Goal: Find specific page/section: Find specific page/section

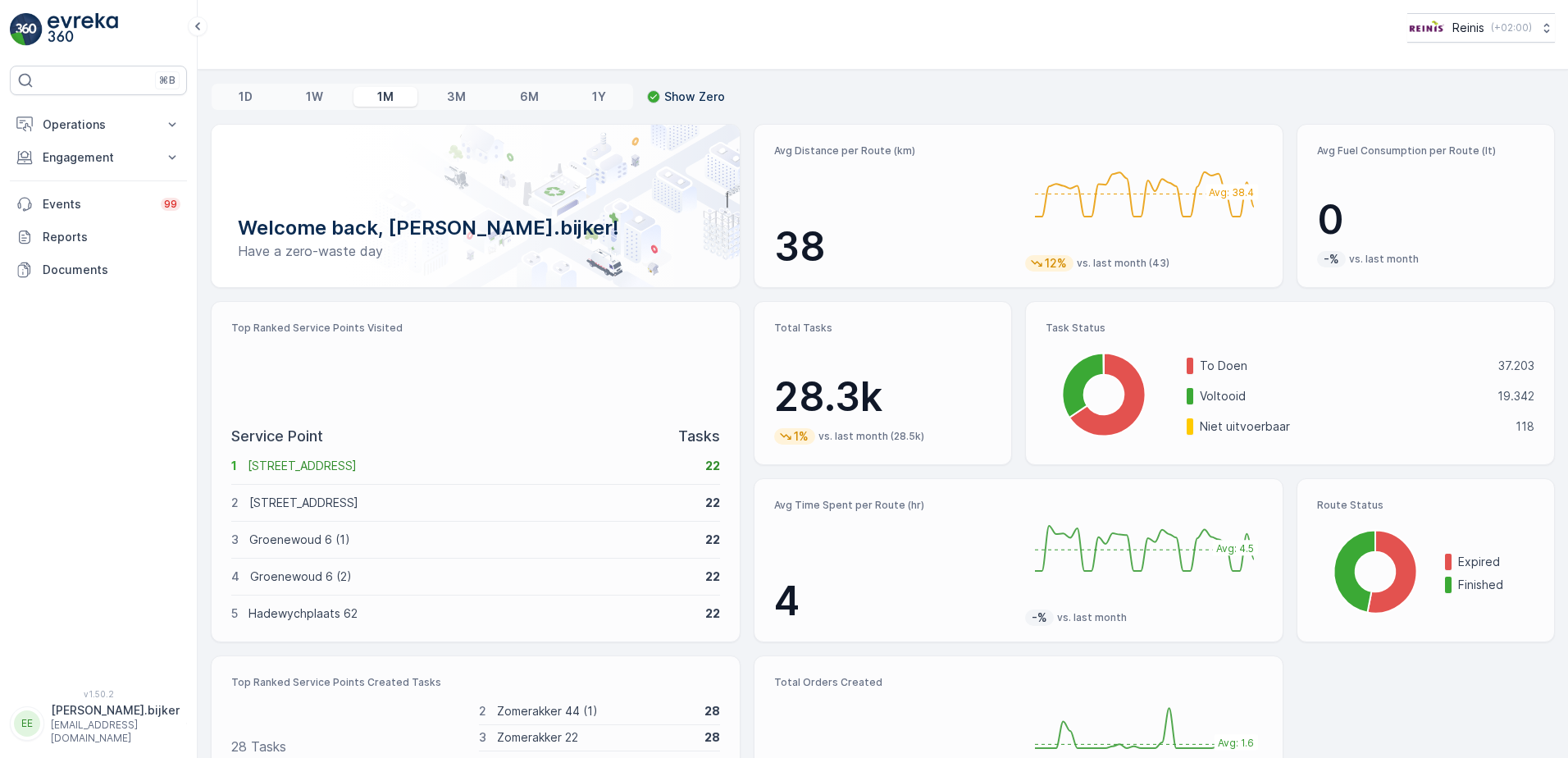
click at [100, 341] on div "⌘B Operations Insights Planning Routes & Tasks Cockpit Settings Engagement Insi…" at bounding box center [99, 368] width 178 height 603
click at [75, 124] on p "Operations" at bounding box center [98, 124] width 111 height 17
click at [79, 176] on p "Planning" at bounding box center [64, 175] width 46 height 17
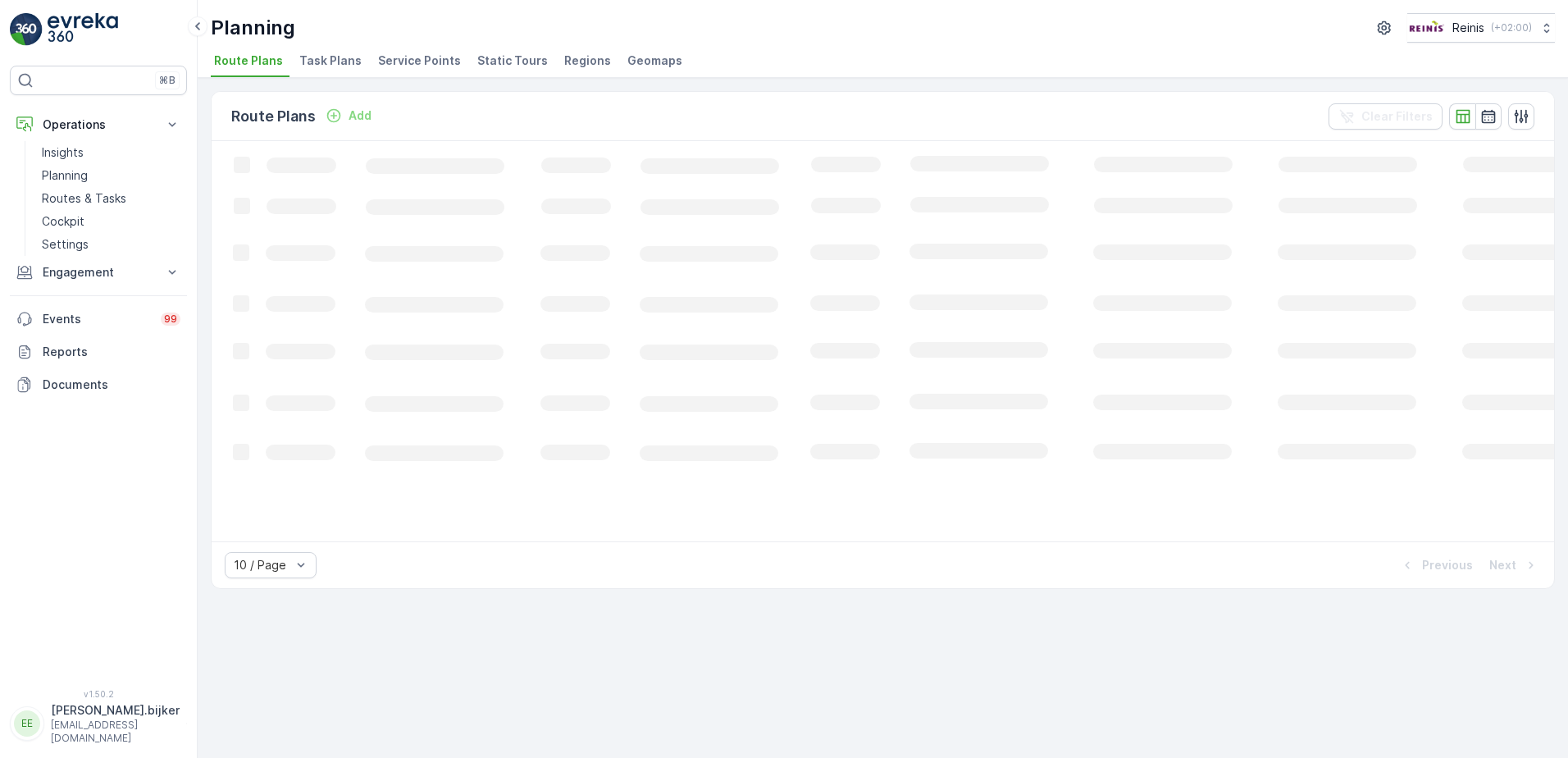
click at [494, 60] on span "Static Tours" at bounding box center [513, 60] width 71 height 17
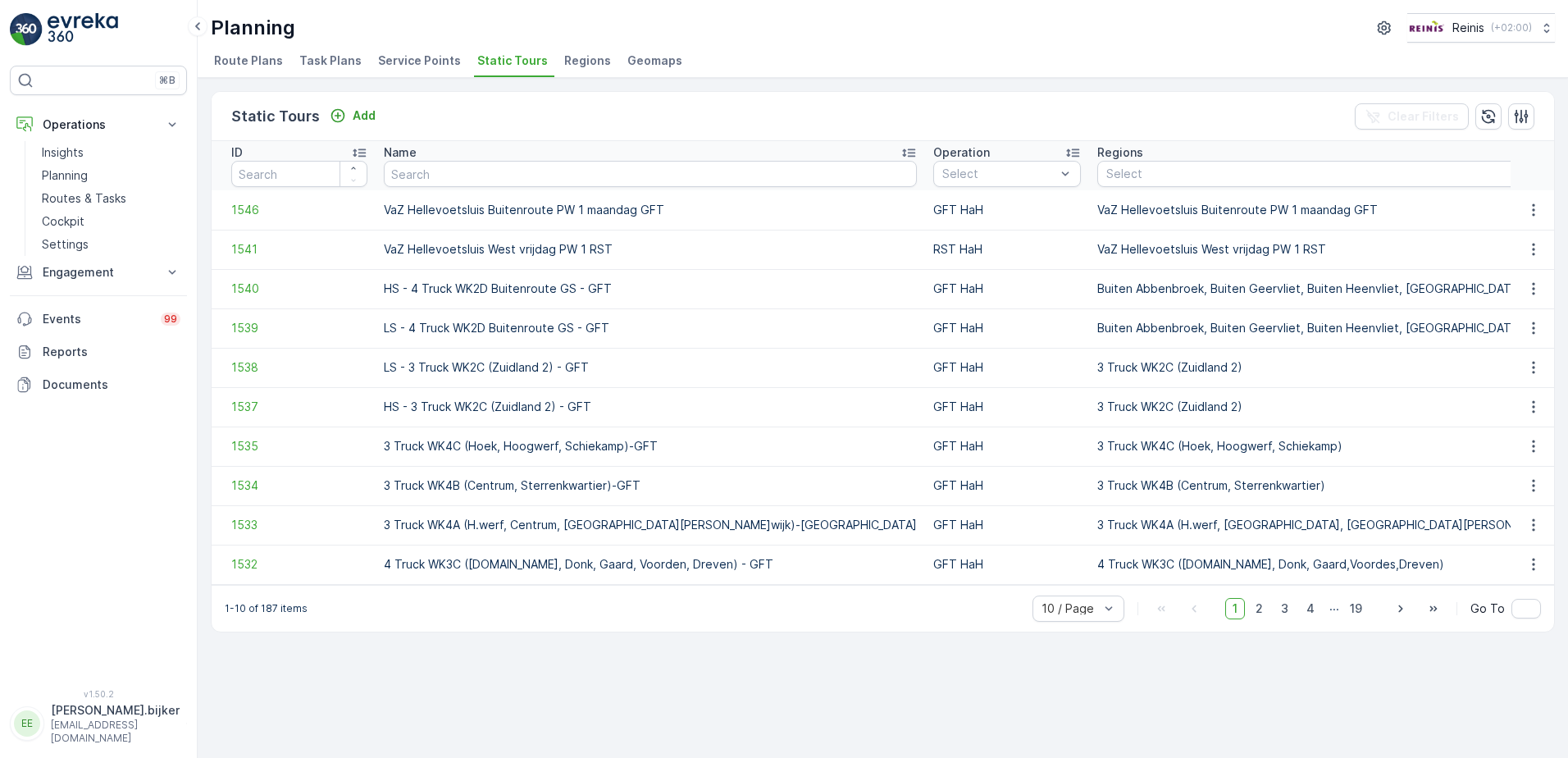
click at [308, 156] on div "ID" at bounding box center [300, 152] width 136 height 17
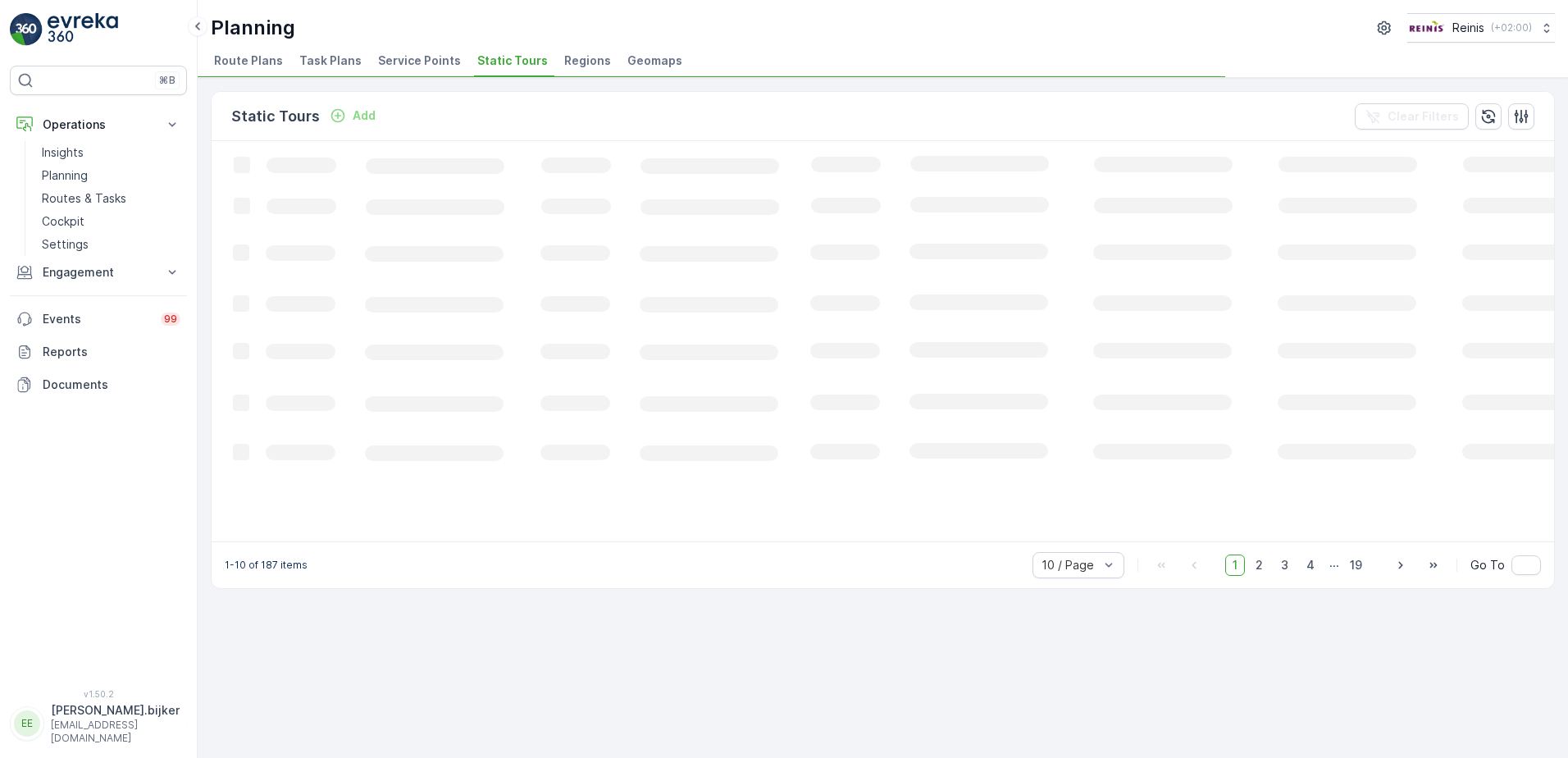
click at [310, 176] on icon "Loading..." at bounding box center [999, 339] width 1575 height 397
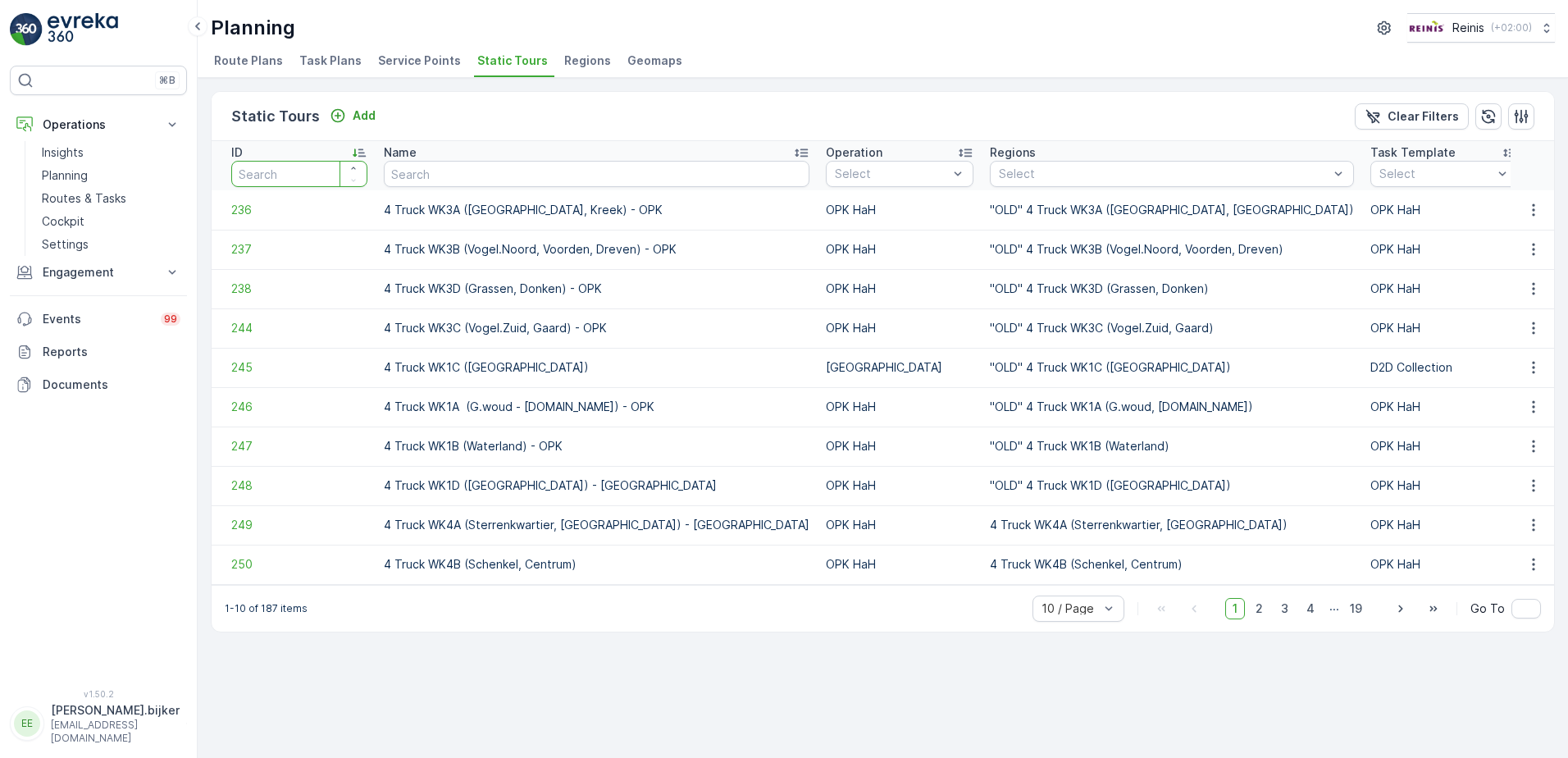
click at [302, 173] on input "number" at bounding box center [300, 173] width 136 height 27
type input "1414"
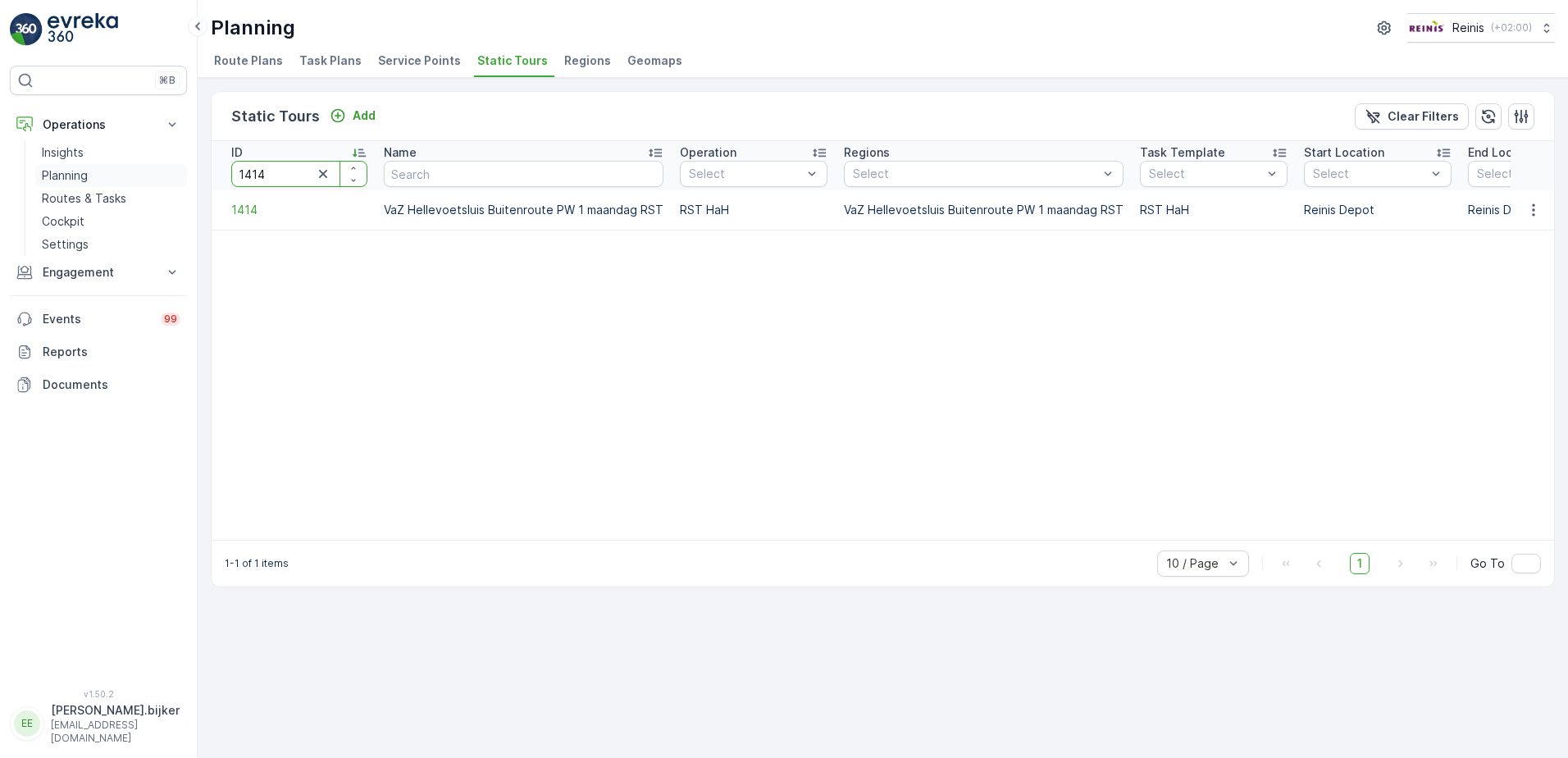
drag, startPoint x: 277, startPoint y: 176, endPoint x: 173, endPoint y: 167, distance: 104.4
click at [174, 168] on div "⌘B Operations Insights Planning Routes & Tasks Cockpit Settings Engagement Insi…" at bounding box center [784, 379] width 1568 height 758
type input "1"
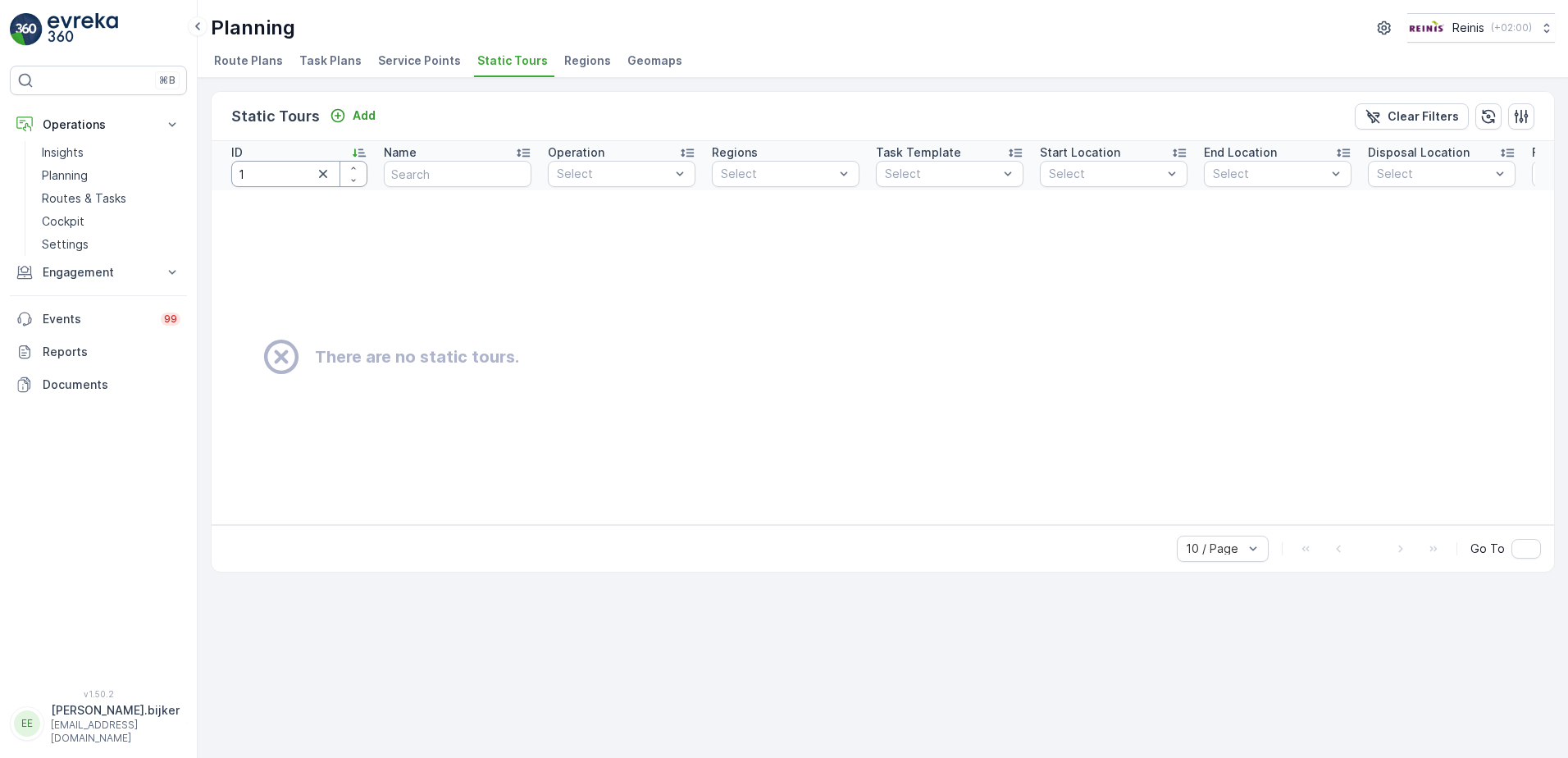
click at [254, 173] on input "1" at bounding box center [300, 173] width 136 height 27
type input "1546"
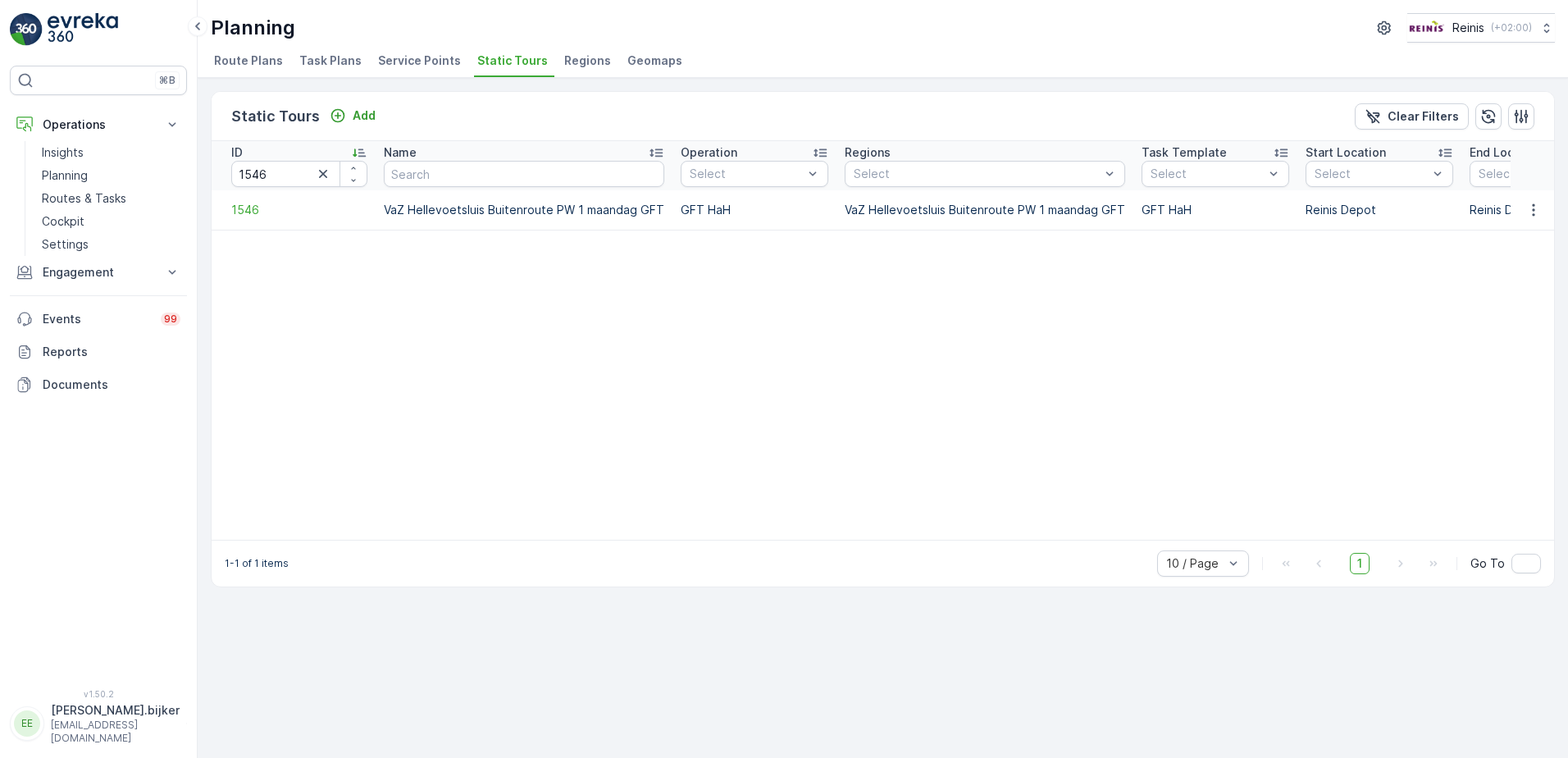
drag, startPoint x: 555, startPoint y: 328, endPoint x: 535, endPoint y: 328, distance: 20.0
click at [558, 328] on table "ID 1546 Name Operation Select Regions Select Task Template Select Start Locatio…" at bounding box center [1228, 340] width 2031 height 398
click at [300, 184] on input "1546" at bounding box center [300, 173] width 136 height 27
type input "1"
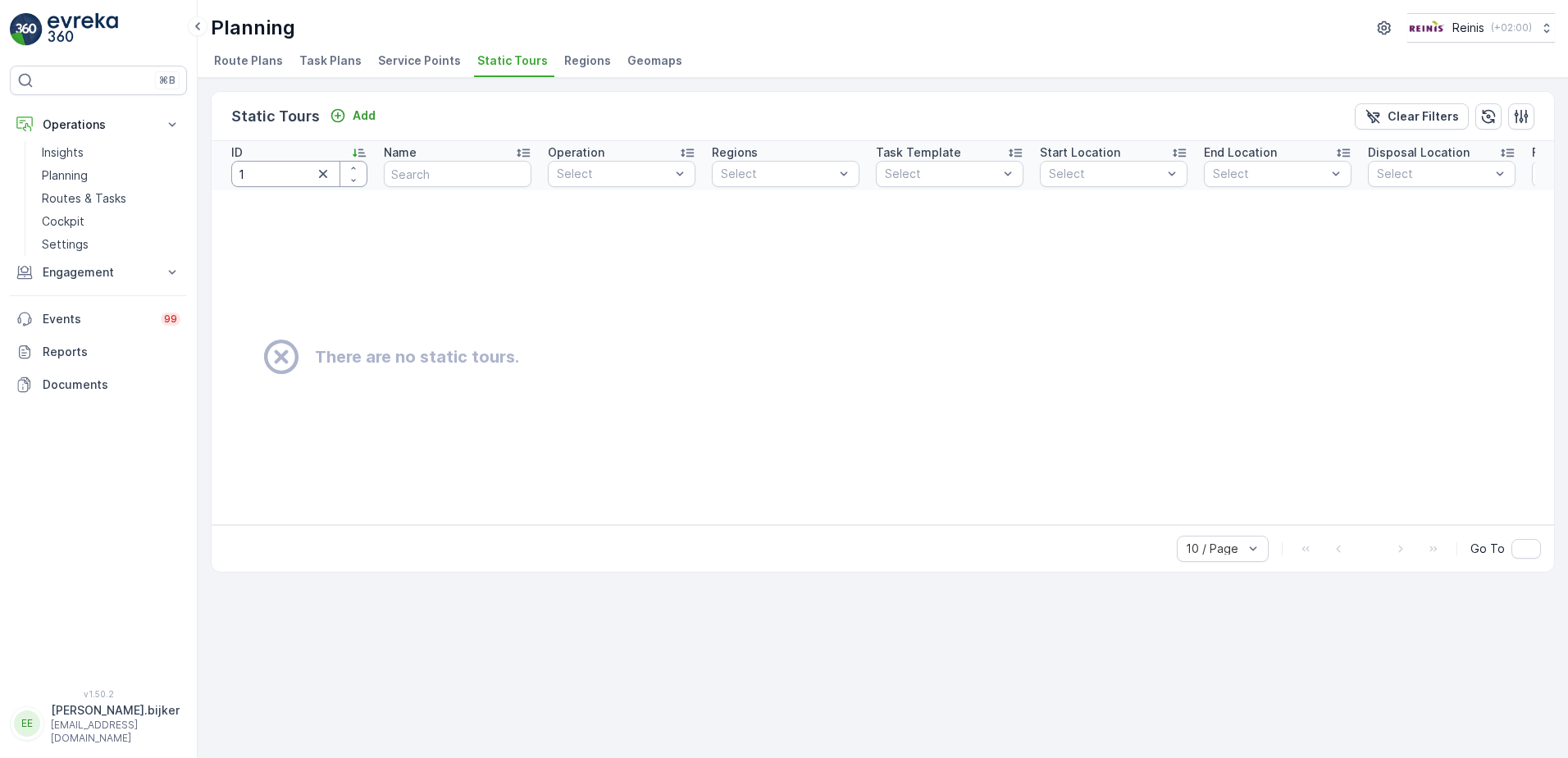
click at [307, 175] on input "1" at bounding box center [300, 173] width 136 height 27
type input "1414"
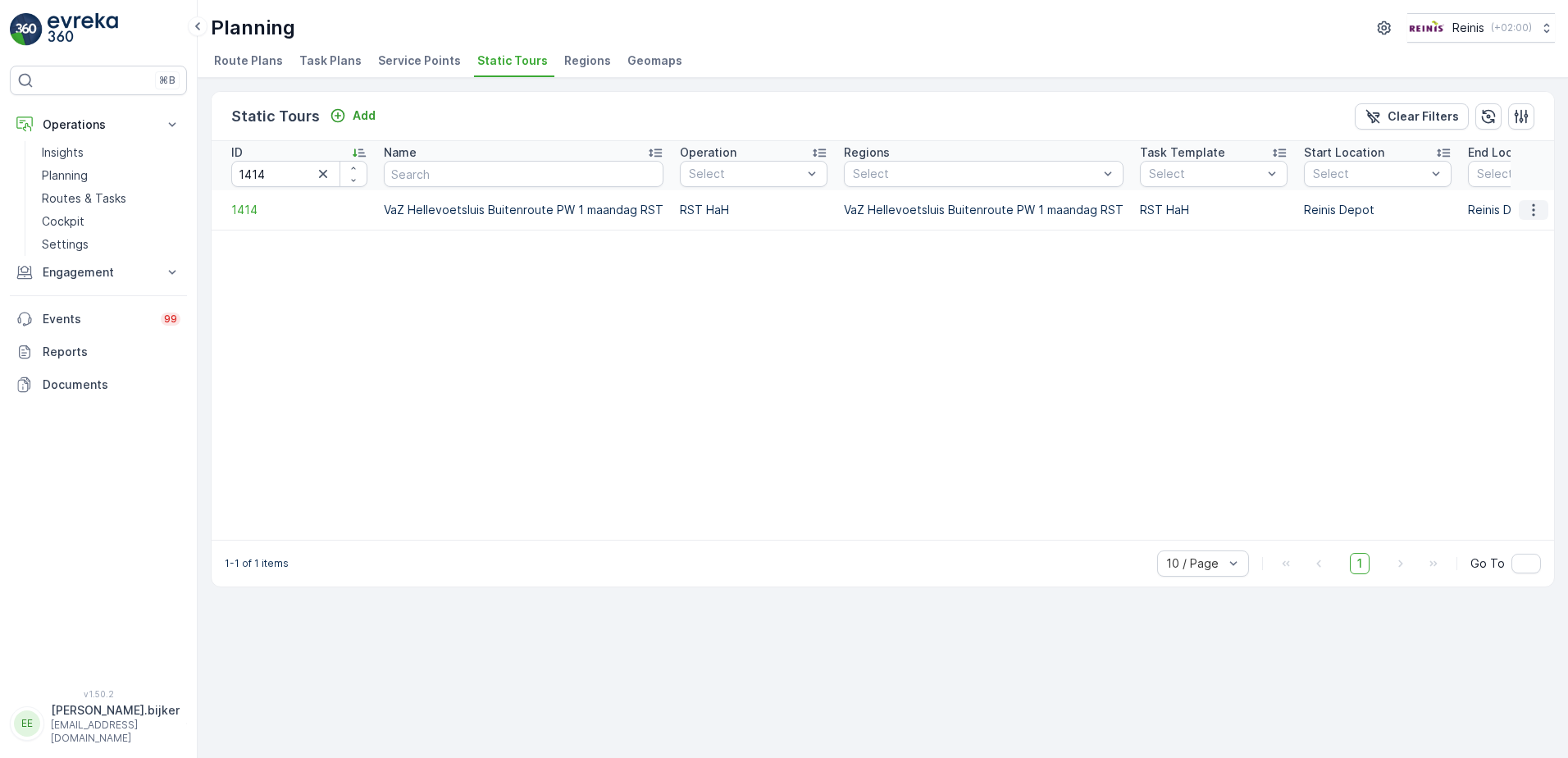
click at [1541, 204] on icon "button" at bounding box center [1533, 210] width 17 height 17
click at [1531, 232] on span "See More Details" at bounding box center [1505, 235] width 95 height 17
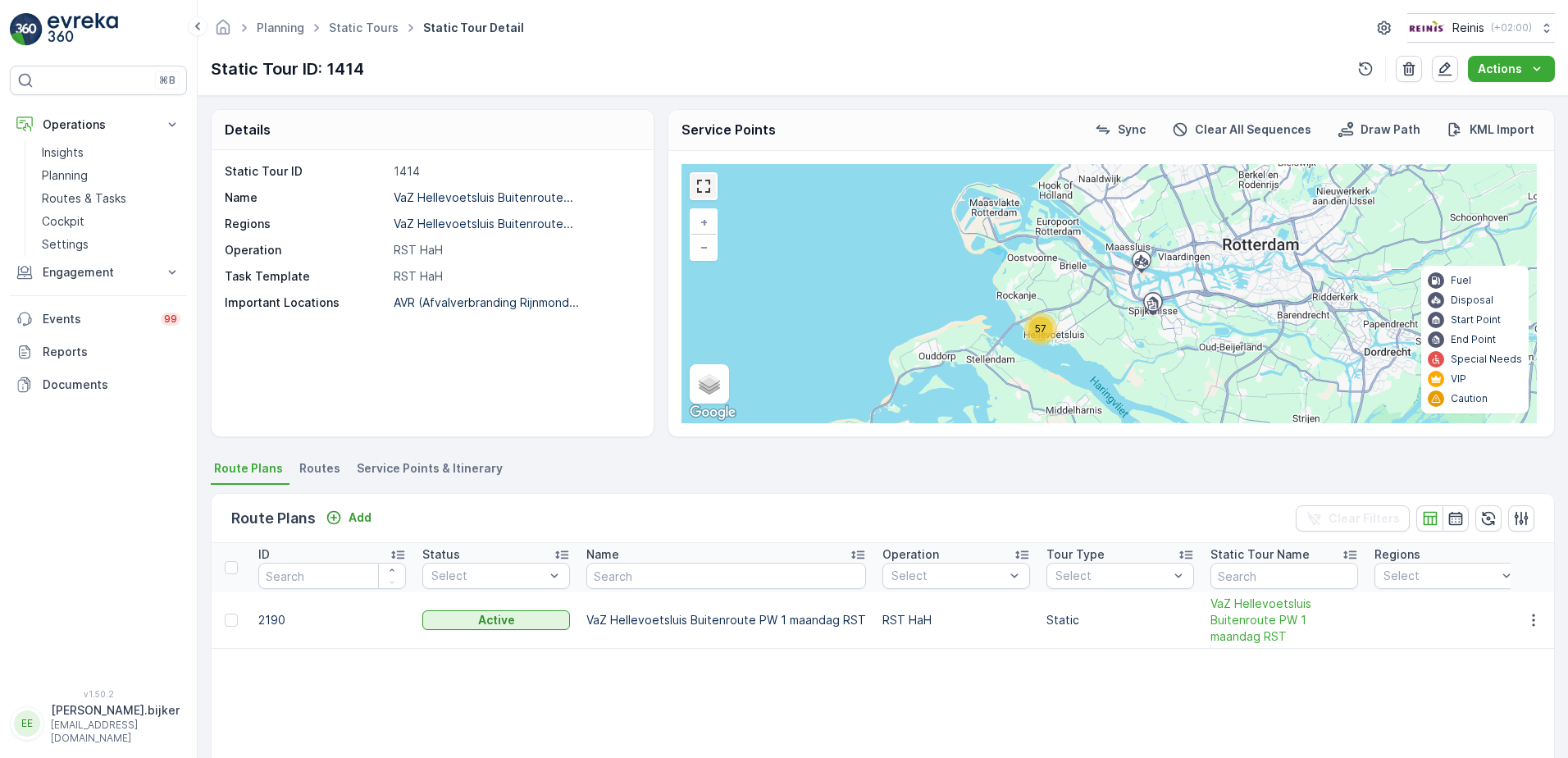
click at [707, 190] on link at bounding box center [703, 185] width 25 height 25
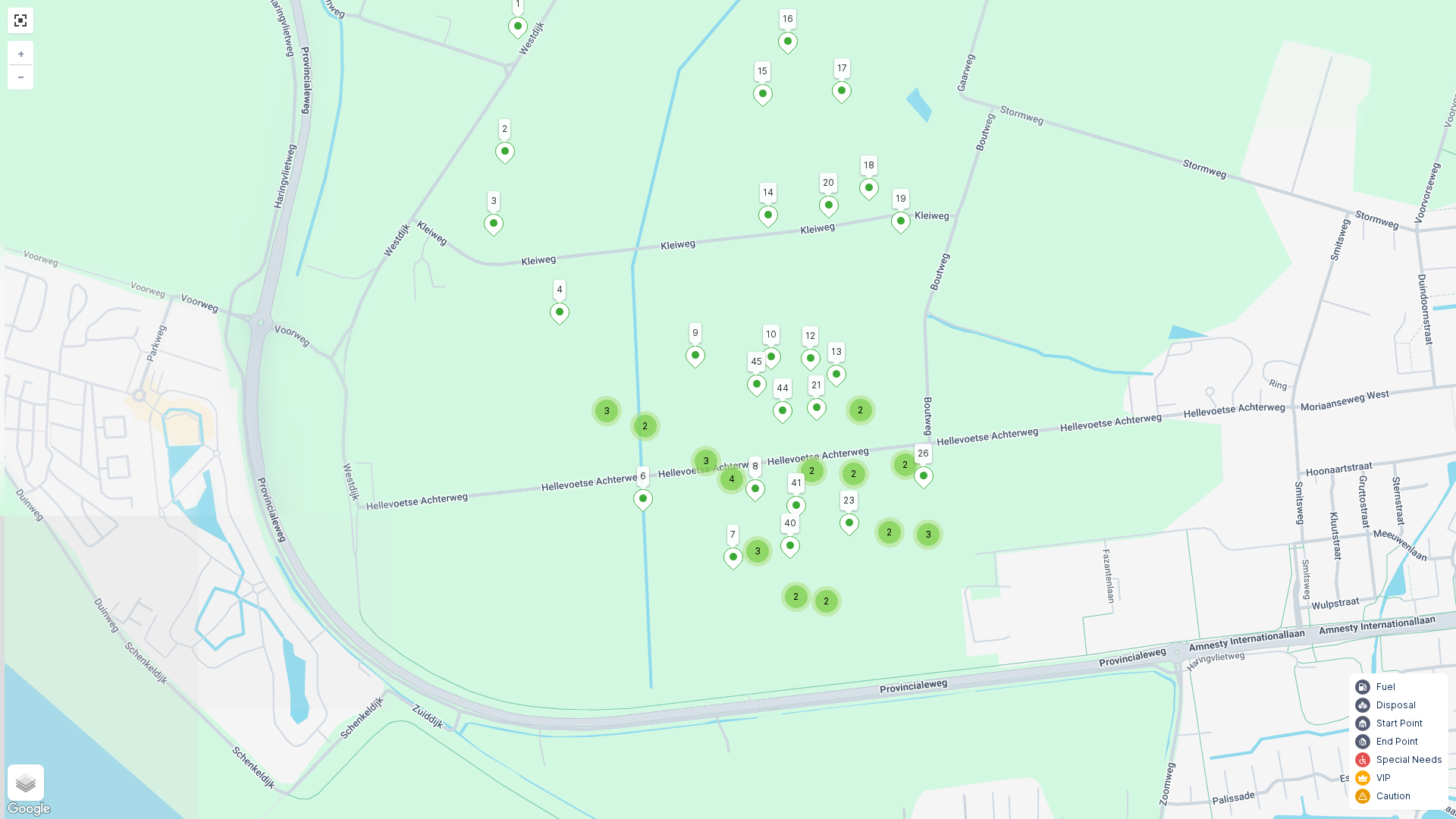
drag, startPoint x: 509, startPoint y: 263, endPoint x: 1001, endPoint y: 595, distance: 593.5
click at [1001, 595] on div "2 2 2 3 2 2 2 2 3 4 3 2 3 17 14 9 6 4 1 3 2 41 23 20 19 18 16 15 26 21 13 45 44…" at bounding box center [728, 410] width 1456 height 819
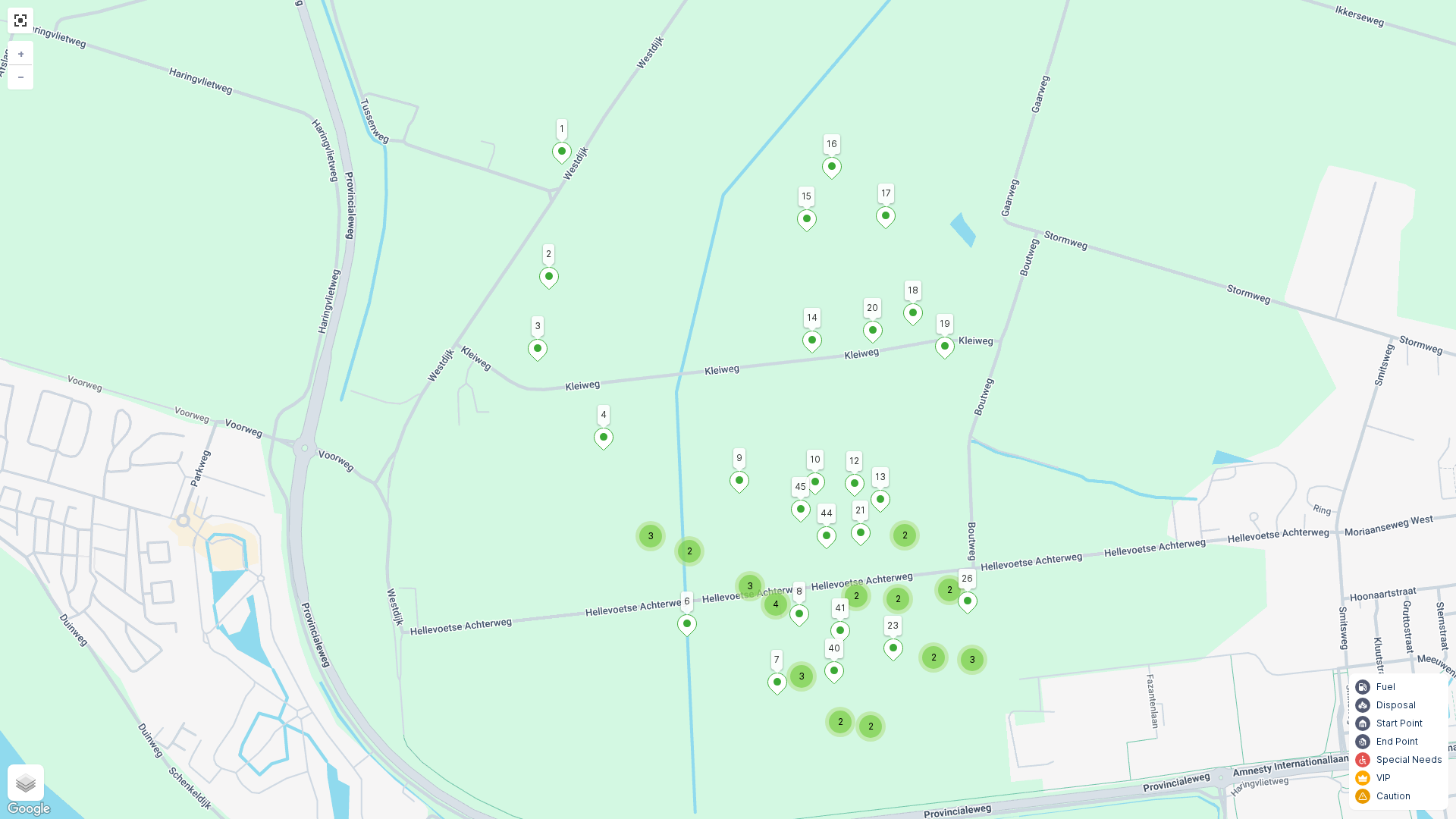
drag, startPoint x: 978, startPoint y: 417, endPoint x: 1016, endPoint y: 539, distance: 127.8
click at [1016, 539] on div "2 2 2 3 2 2 2 2 3 4 3 2 3 17 14 9 6 4 1 3 2 41 23 20 19 18 16 15 26 21 13 45 44…" at bounding box center [728, 410] width 1456 height 819
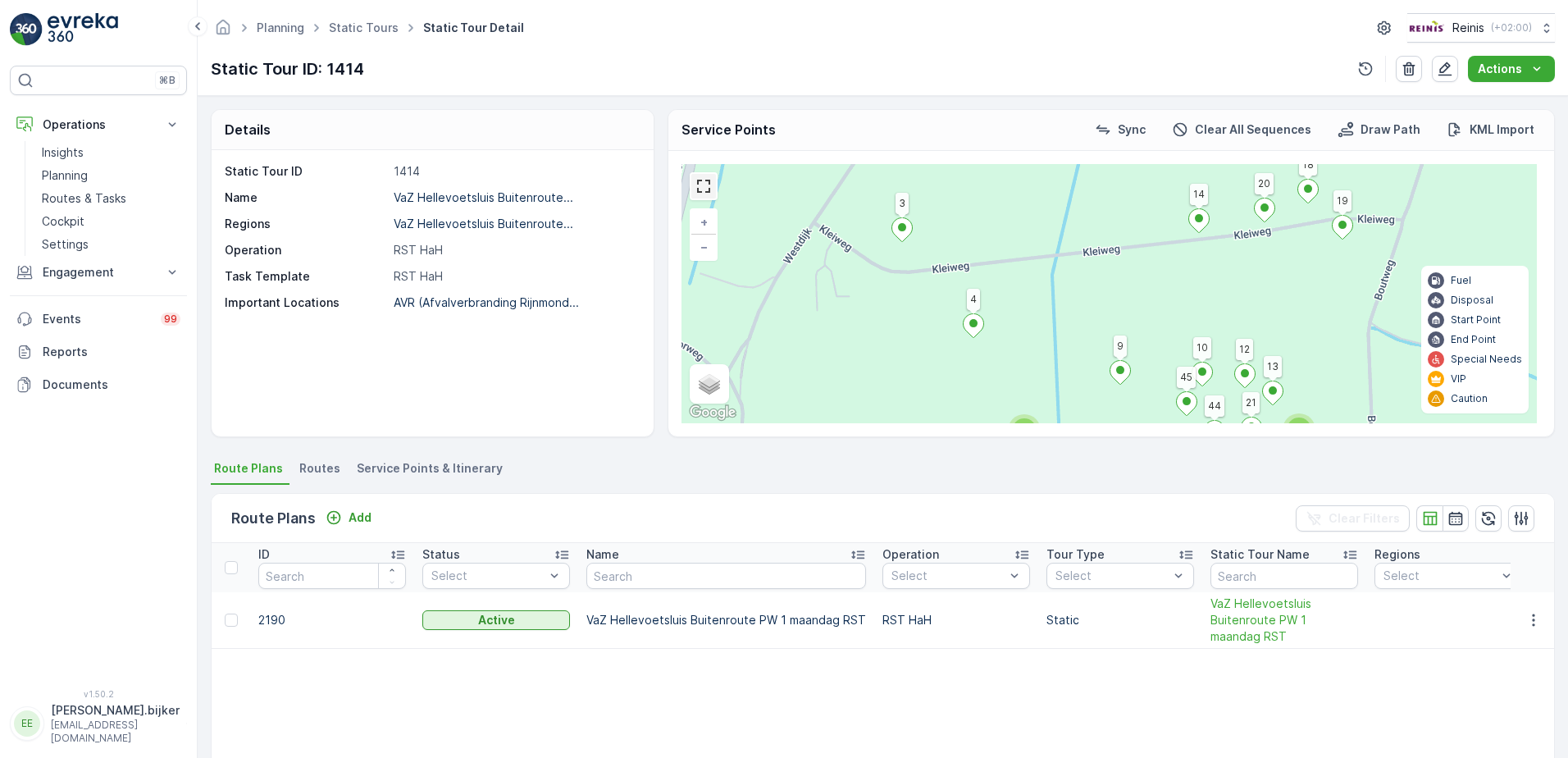
click at [700, 180] on link at bounding box center [703, 185] width 25 height 25
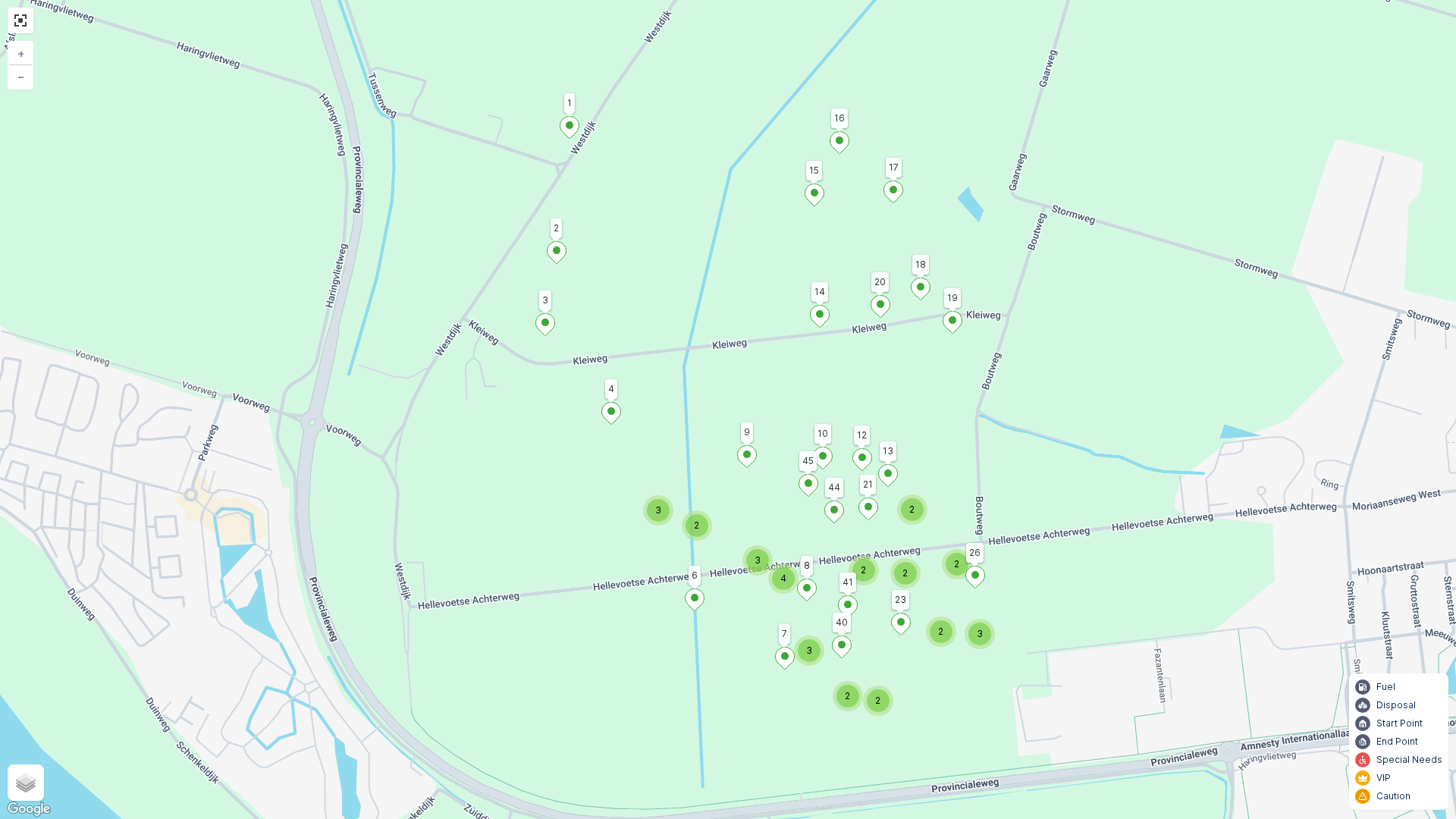
drag, startPoint x: 1057, startPoint y: 503, endPoint x: 1064, endPoint y: 478, distance: 26.0
click at [1064, 478] on div "2 2 2 3 2 2 2 2 3 4 3 2 3 17 14 9 6 4 1 3 2 41 23 20 19 18 16 15 26 21 13 45 44…" at bounding box center [728, 410] width 1456 height 819
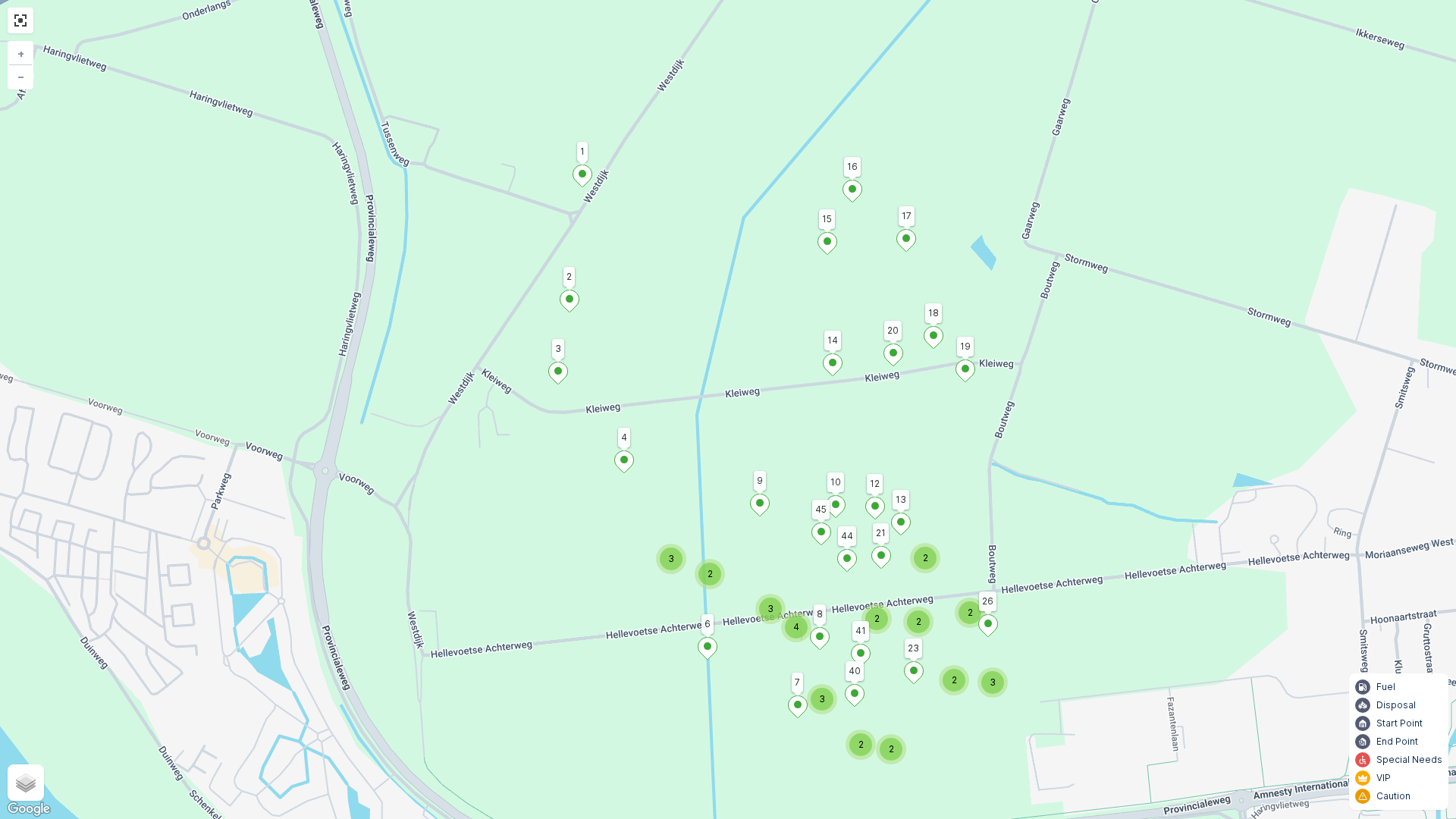
drag, startPoint x: 1064, startPoint y: 440, endPoint x: 1077, endPoint y: 489, distance: 50.7
click at [1077, 489] on div "2 2 2 3 2 2 2 2 3 4 3 2 3 17 14 9 6 4 1 3 2 41 23 20 19 18 16 15 26 21 13 45 44…" at bounding box center [728, 410] width 1456 height 819
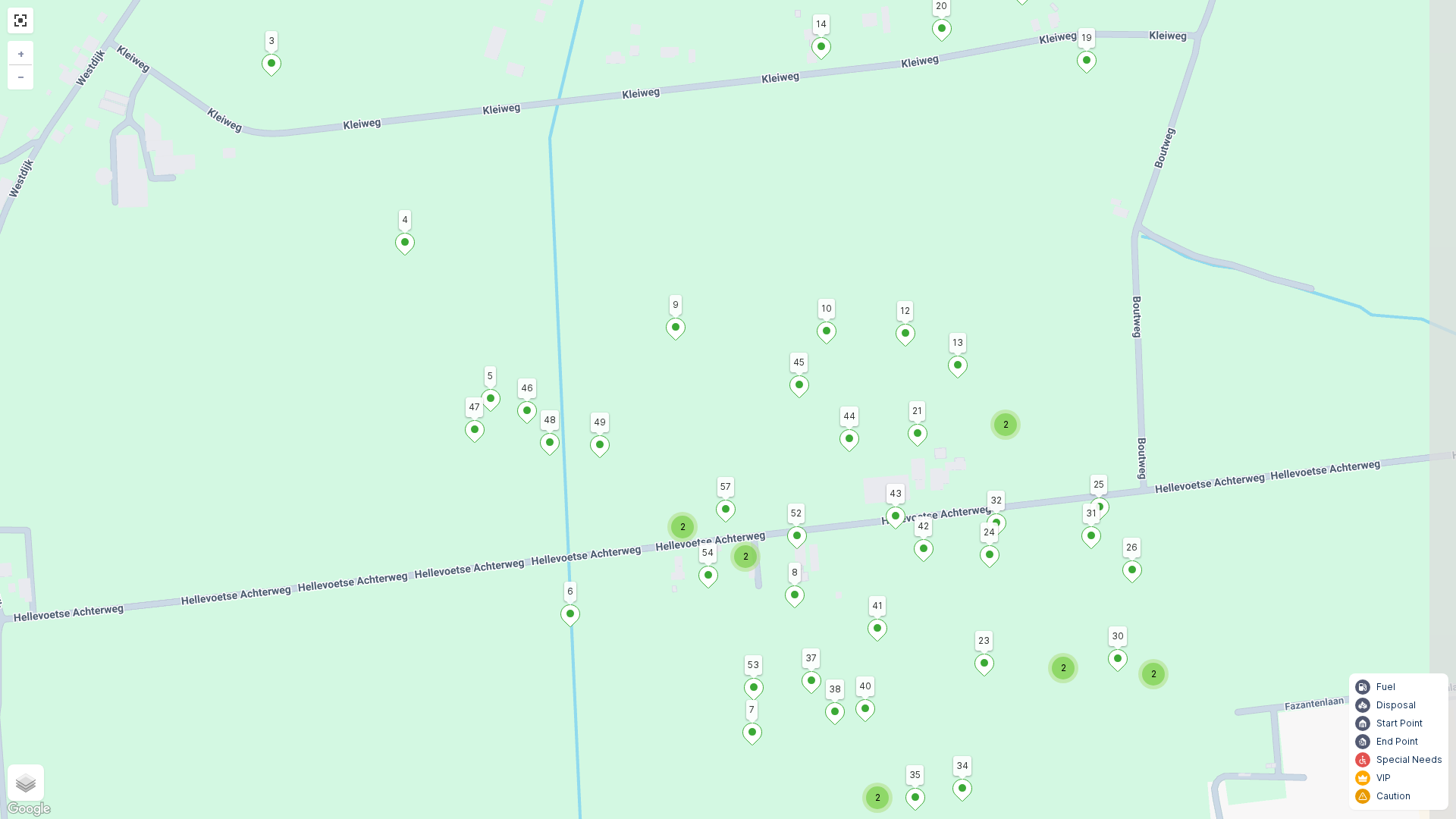
drag, startPoint x: 1106, startPoint y: 505, endPoint x: 1069, endPoint y: 417, distance: 95.5
click at [1069, 417] on div "2 2 2 2 2 2 17 14 9 6 4 1 3 2 41 23 20 19 18 16 15 26 21 13 45 44 12 10 8 40 7 …" at bounding box center [728, 410] width 1456 height 819
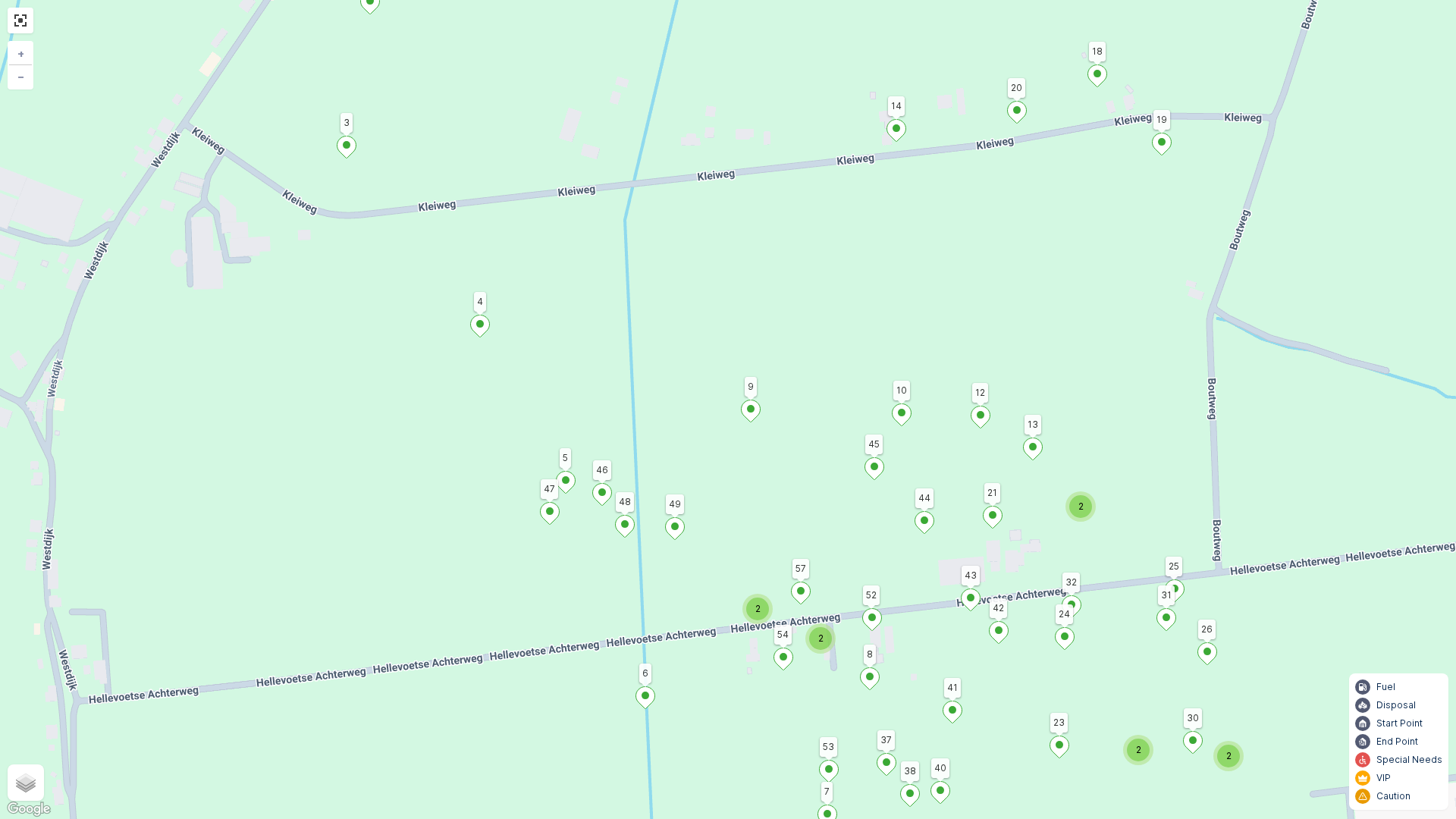
drag, startPoint x: 1064, startPoint y: 435, endPoint x: 1140, endPoint y: 518, distance: 112.5
click at [1140, 518] on div "2 2 2 2 2 2 17 14 9 6 4 1 3 2 41 23 20 19 18 16 15 26 21 13 45 44 12 10 8 40 7 …" at bounding box center [728, 410] width 1456 height 819
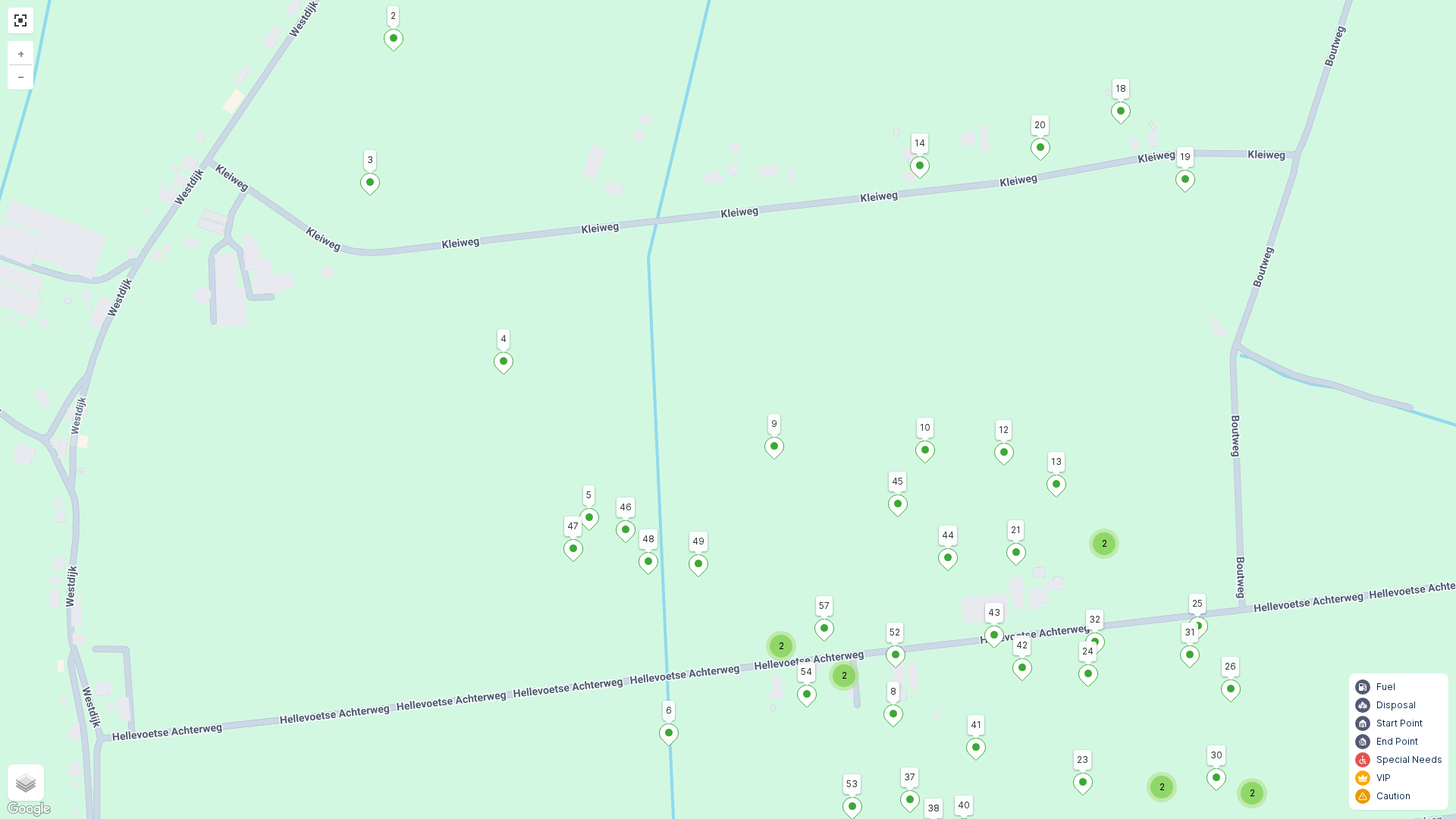
drag, startPoint x: 695, startPoint y: 382, endPoint x: 725, endPoint y: 435, distance: 60.9
click at [725, 435] on div "2 2 2 2 2 2 17 14 9 6 4 1 3 2 41 23 20 19 18 16 15 26 21 13 45 44 12 10 8 40 7 …" at bounding box center [728, 410] width 1456 height 819
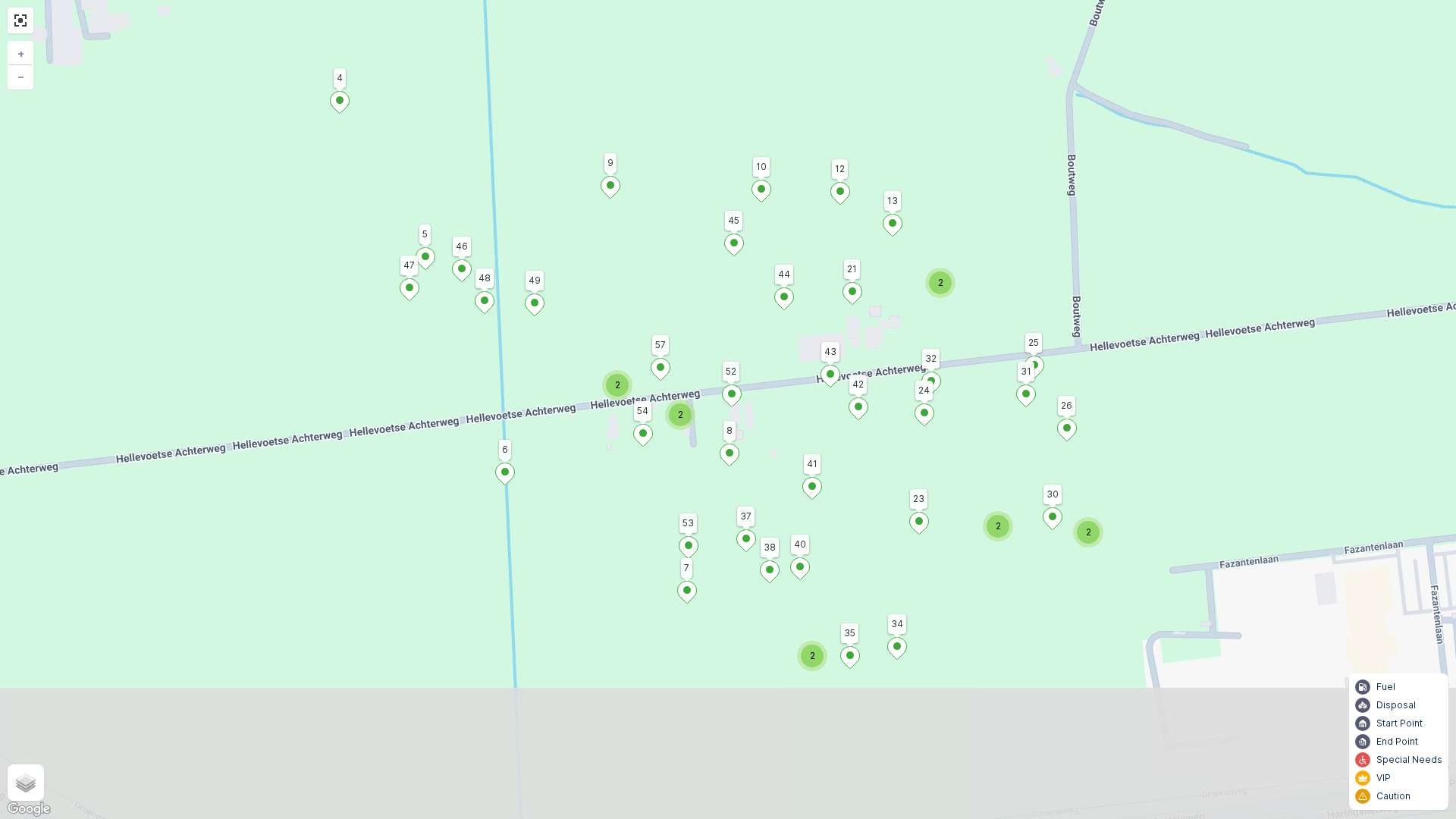
drag, startPoint x: 796, startPoint y: 597, endPoint x: 669, endPoint y: 384, distance: 248.0
click at [669, 384] on div at bounding box center [661, 371] width 20 height 26
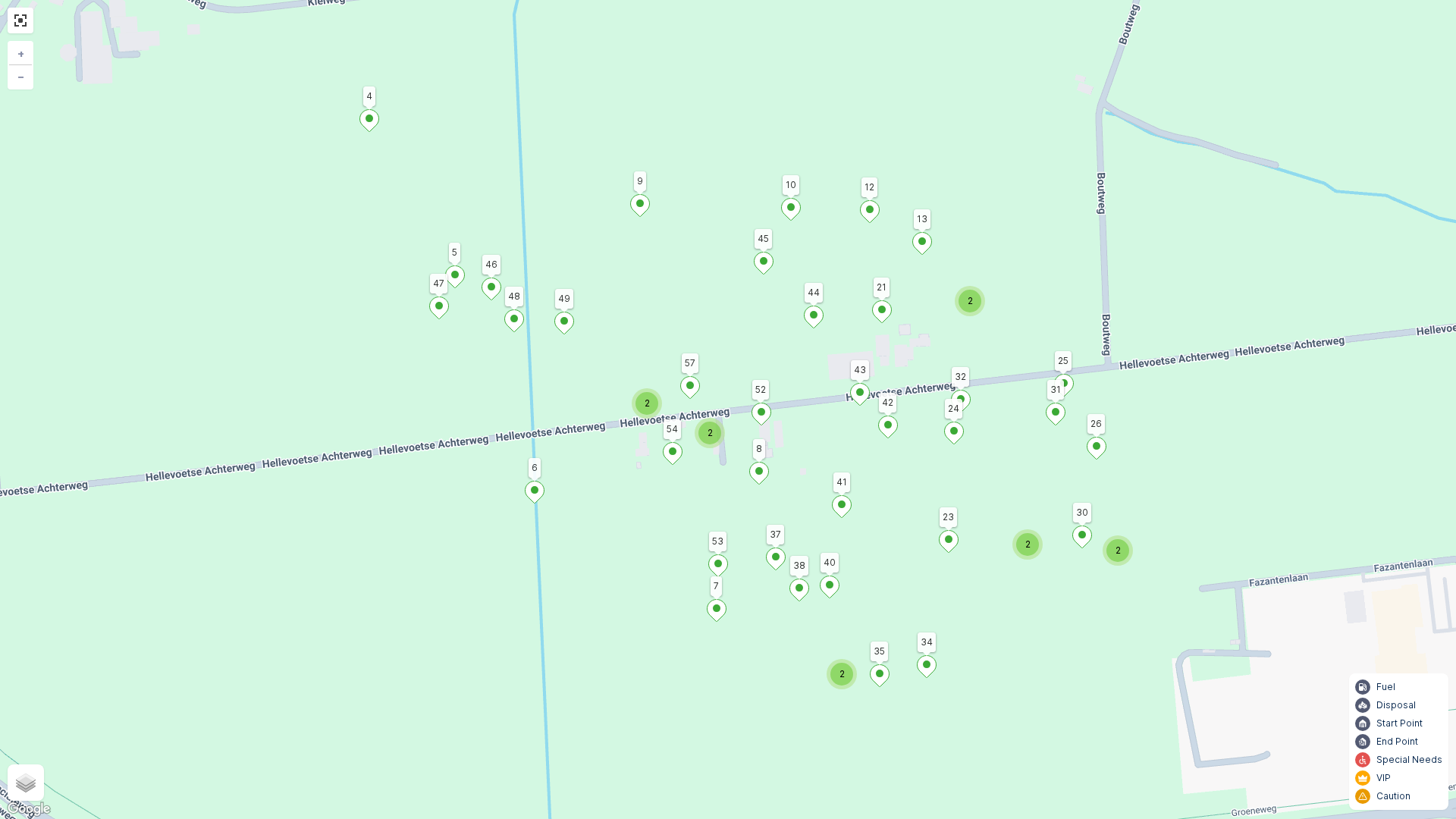
drag, startPoint x: 883, startPoint y: 597, endPoint x: 913, endPoint y: 616, distance: 35.5
click at [913, 616] on div "2 2 2 2 2 2 17 14 9 6 4 1 3 2 41 23 20 19 18 16 15 26 21 13 45 44 12 10 8 40 7 …" at bounding box center [728, 410] width 1456 height 819
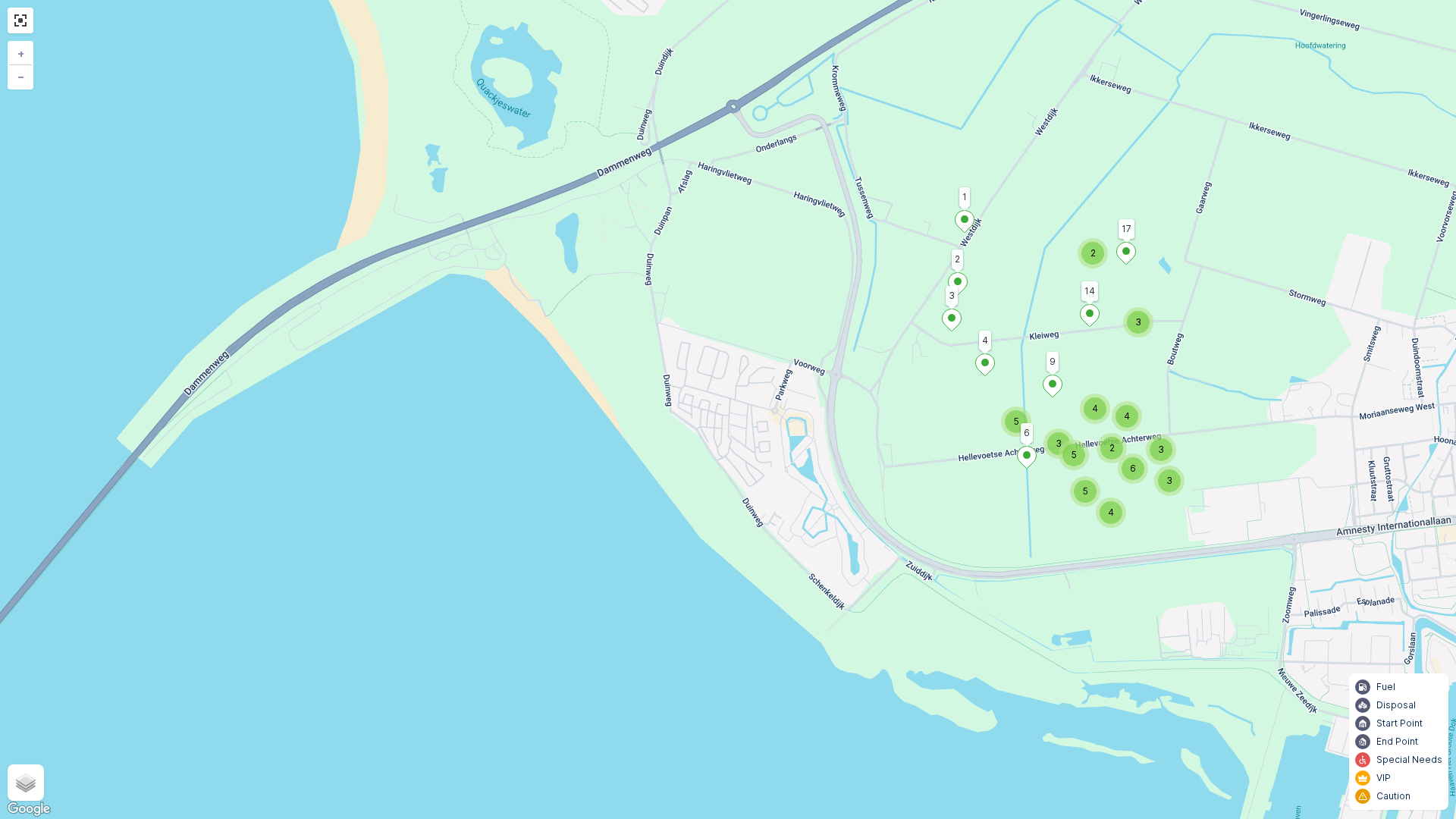
drag, startPoint x: 352, startPoint y: 289, endPoint x: 331, endPoint y: 287, distance: 21.1
click at [349, 288] on div "2 4 3 6 3 2 3 4 4 3 5 5 5 17 14 9 6 4 1 3 2 + − Satellite Roadmap Terrain Hybri…" at bounding box center [728, 410] width 1456 height 819
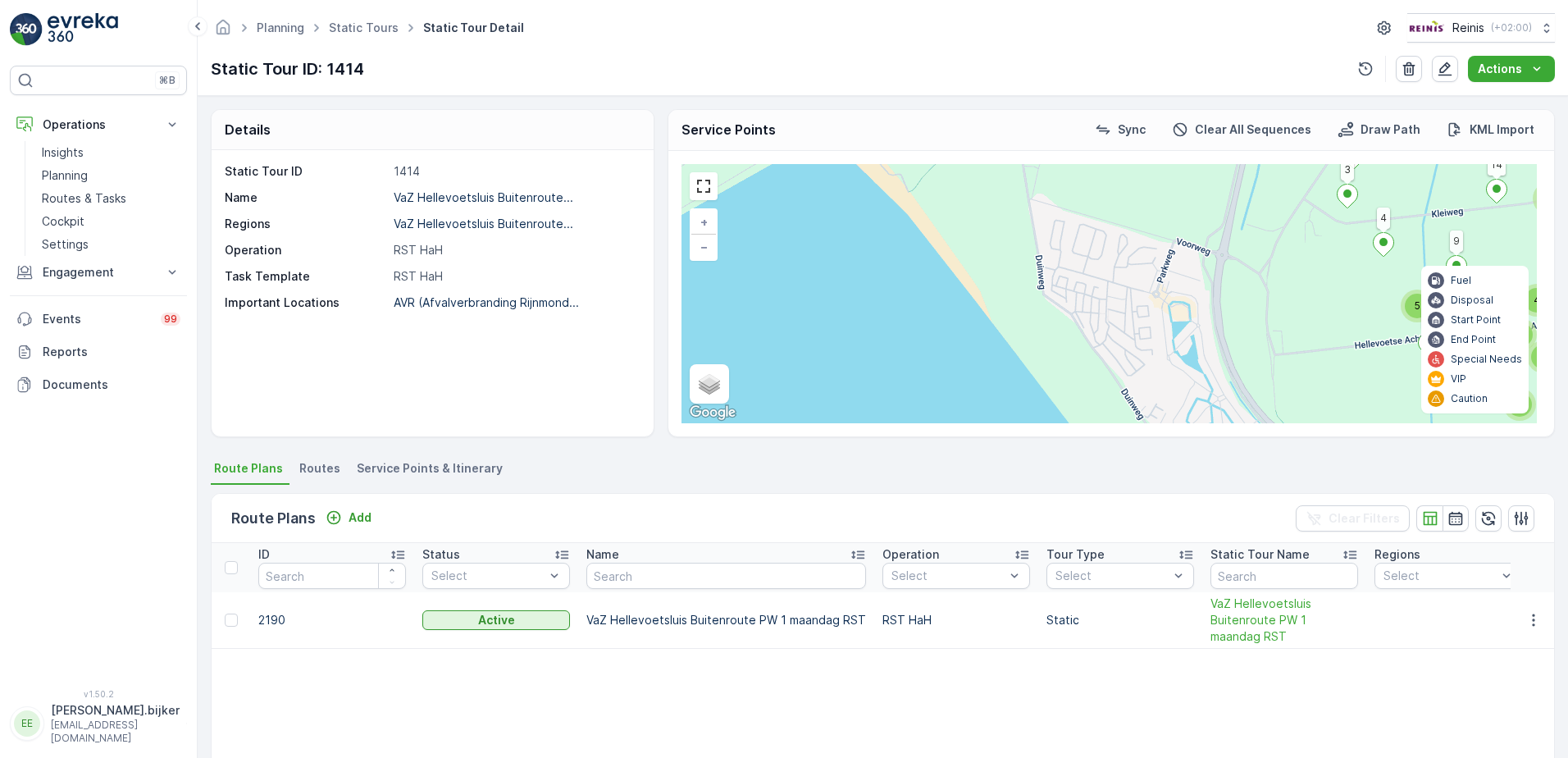
click at [687, 193] on div "2 4 3 6 3 2 3 4 4 3 5 5 5 17 14 9 6 4 1 3 2 + − Satellite Roadmap Terrain Hybri…" at bounding box center [1109, 293] width 856 height 259
click at [701, 189] on link at bounding box center [703, 185] width 25 height 25
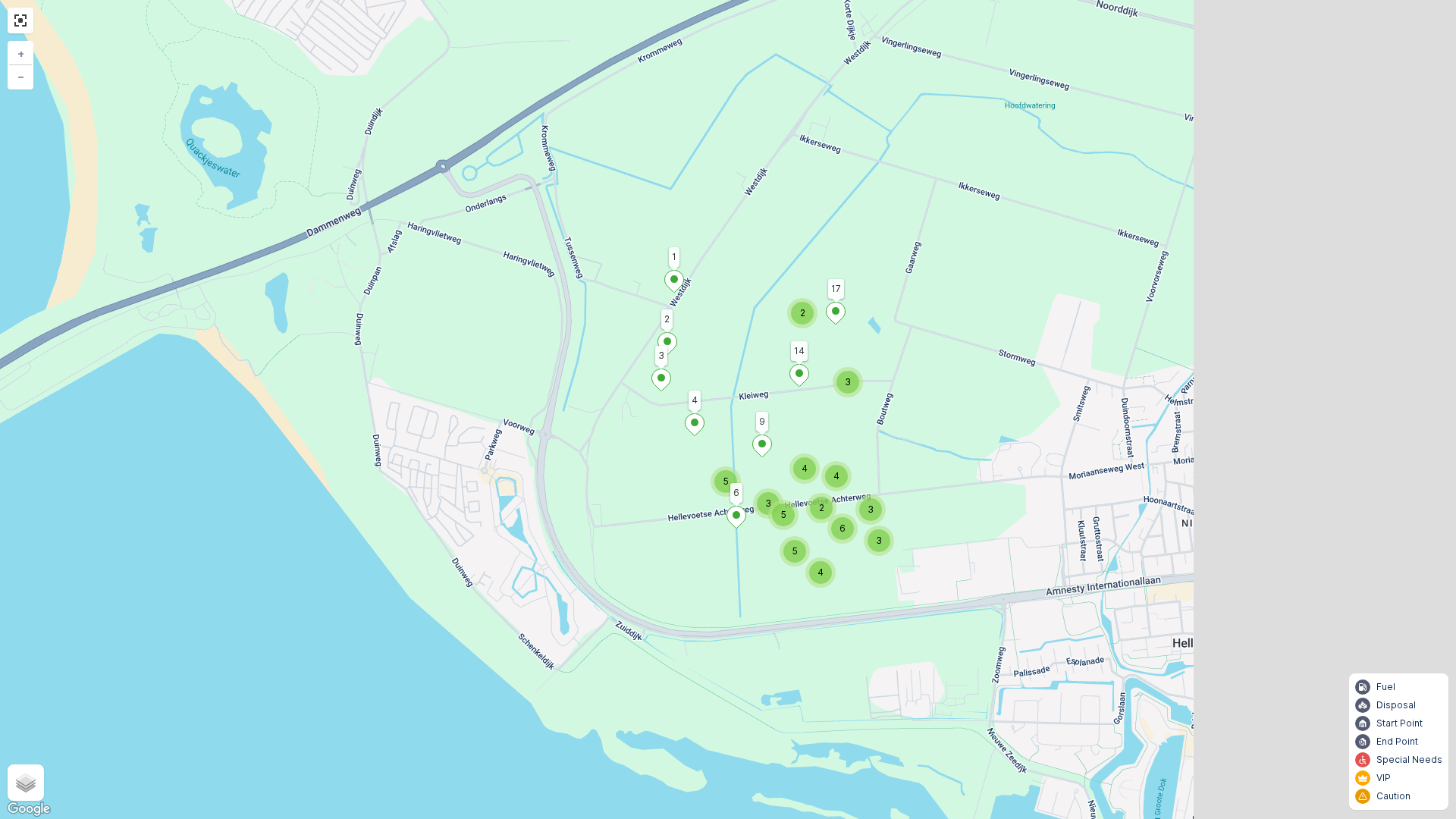
drag, startPoint x: 899, startPoint y: 399, endPoint x: 647, endPoint y: 431, distance: 254.0
click at [686, 433] on icon at bounding box center [695, 425] width 19 height 22
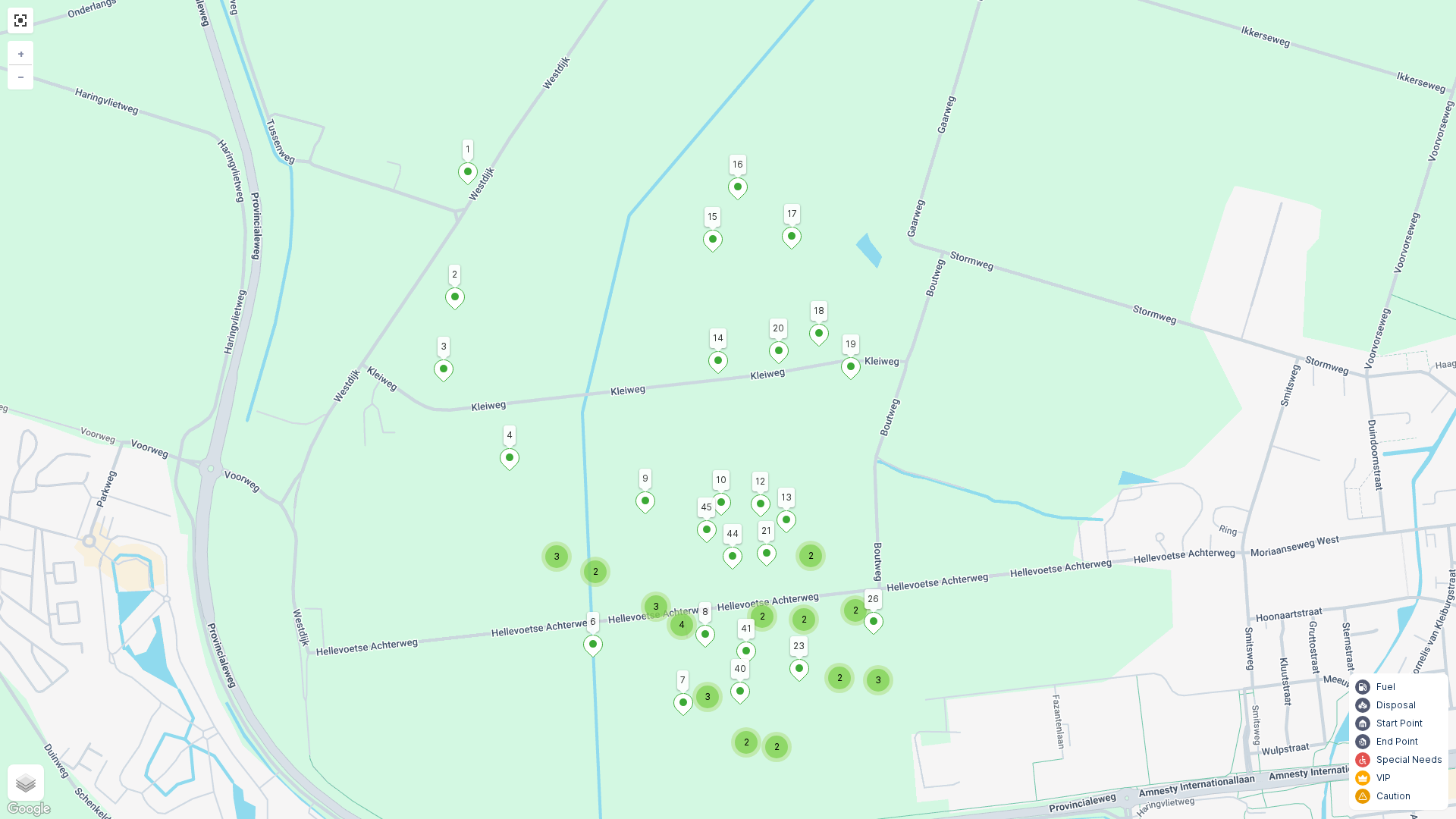
drag, startPoint x: 1325, startPoint y: 418, endPoint x: 1213, endPoint y: 420, distance: 112.0
click at [1236, 424] on div "2 2 2 3 2 2 2 2 3 4 3 2 3 17 14 9 6 4 1 3 2 41 23 20 19 18 16 15 26 21 13 45 44…" at bounding box center [728, 410] width 1456 height 819
click at [1231, 386] on div "2 2 2 3 2 2 2 2 3 4 3 2 3 17 14 9 6 4 1 3 2 41 23 20 19 18 16 15 26 21 13 45 44…" at bounding box center [728, 410] width 1456 height 819
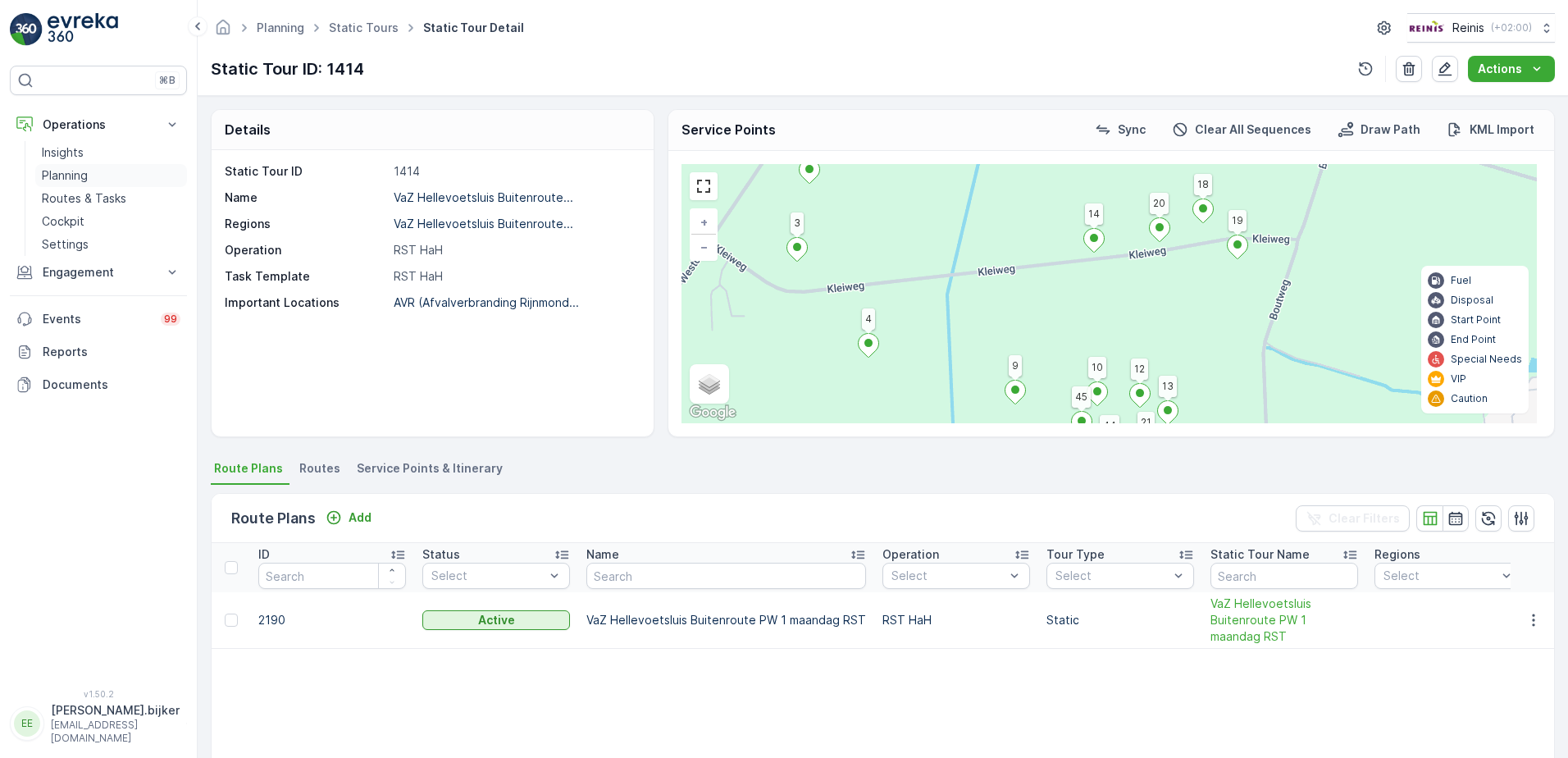
click at [72, 171] on p "Planning" at bounding box center [64, 175] width 46 height 17
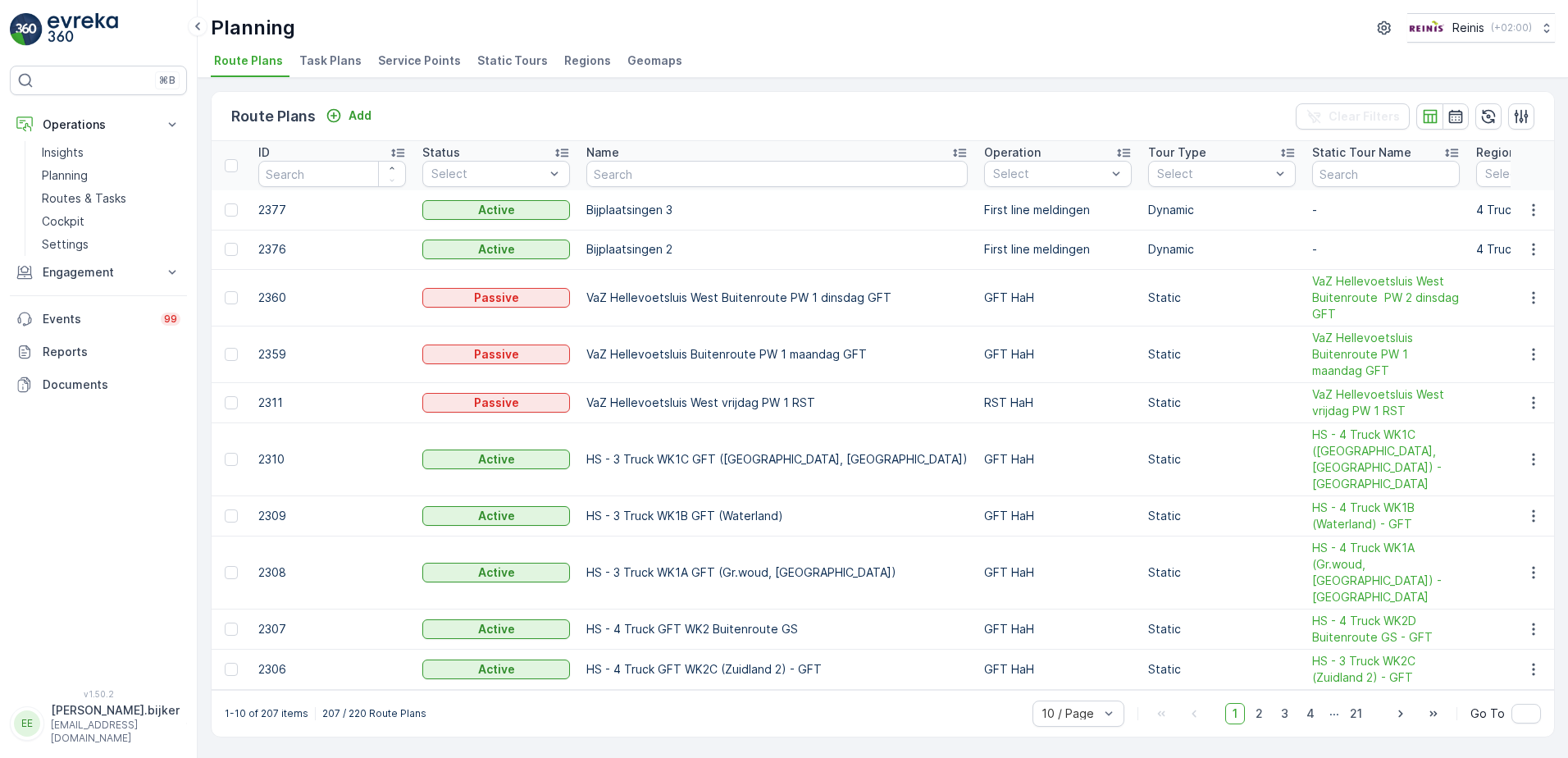
click at [383, 56] on span "Service Points" at bounding box center [419, 60] width 83 height 17
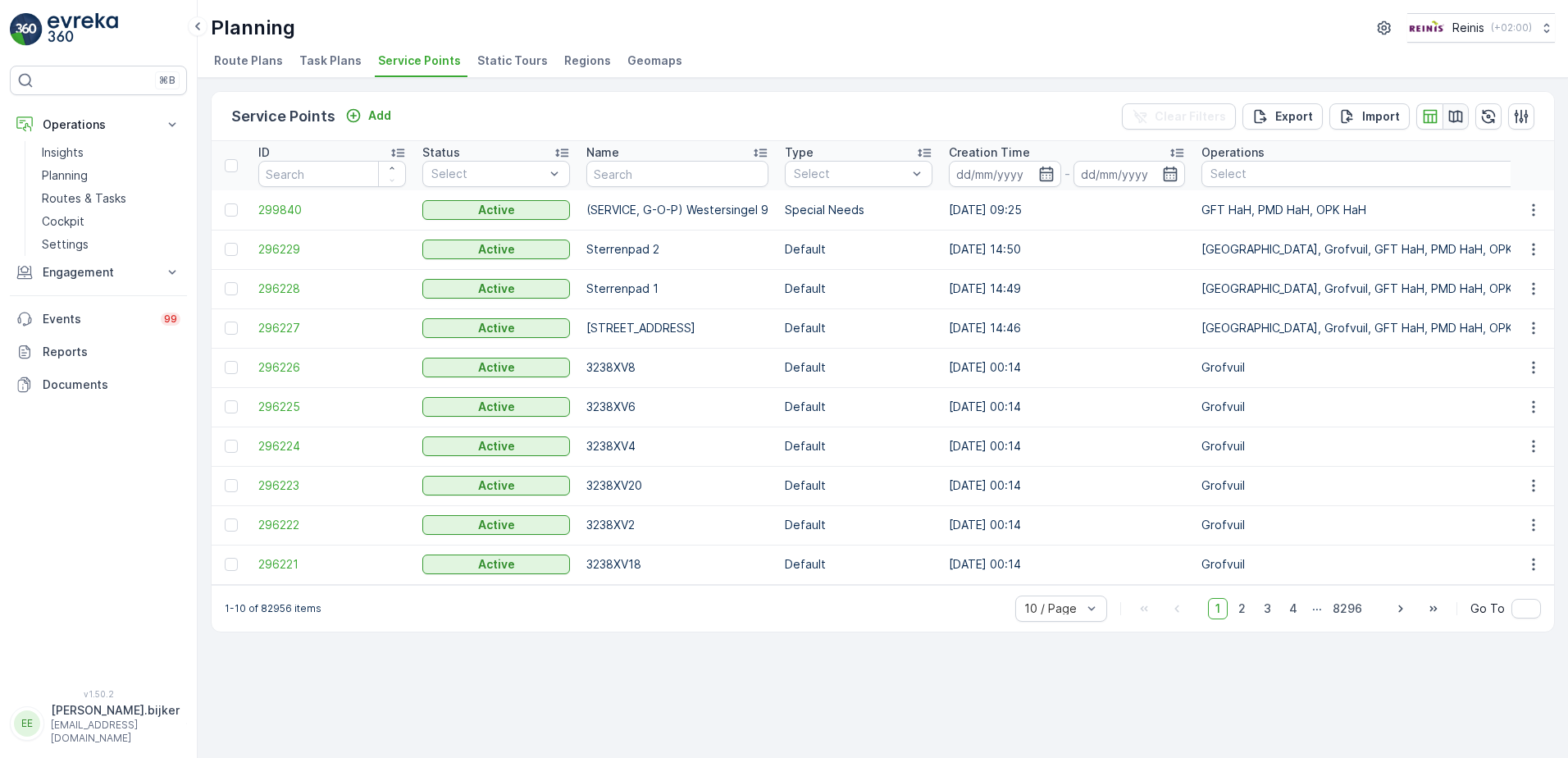
click at [1458, 115] on icon "button" at bounding box center [1457, 115] width 14 height 12
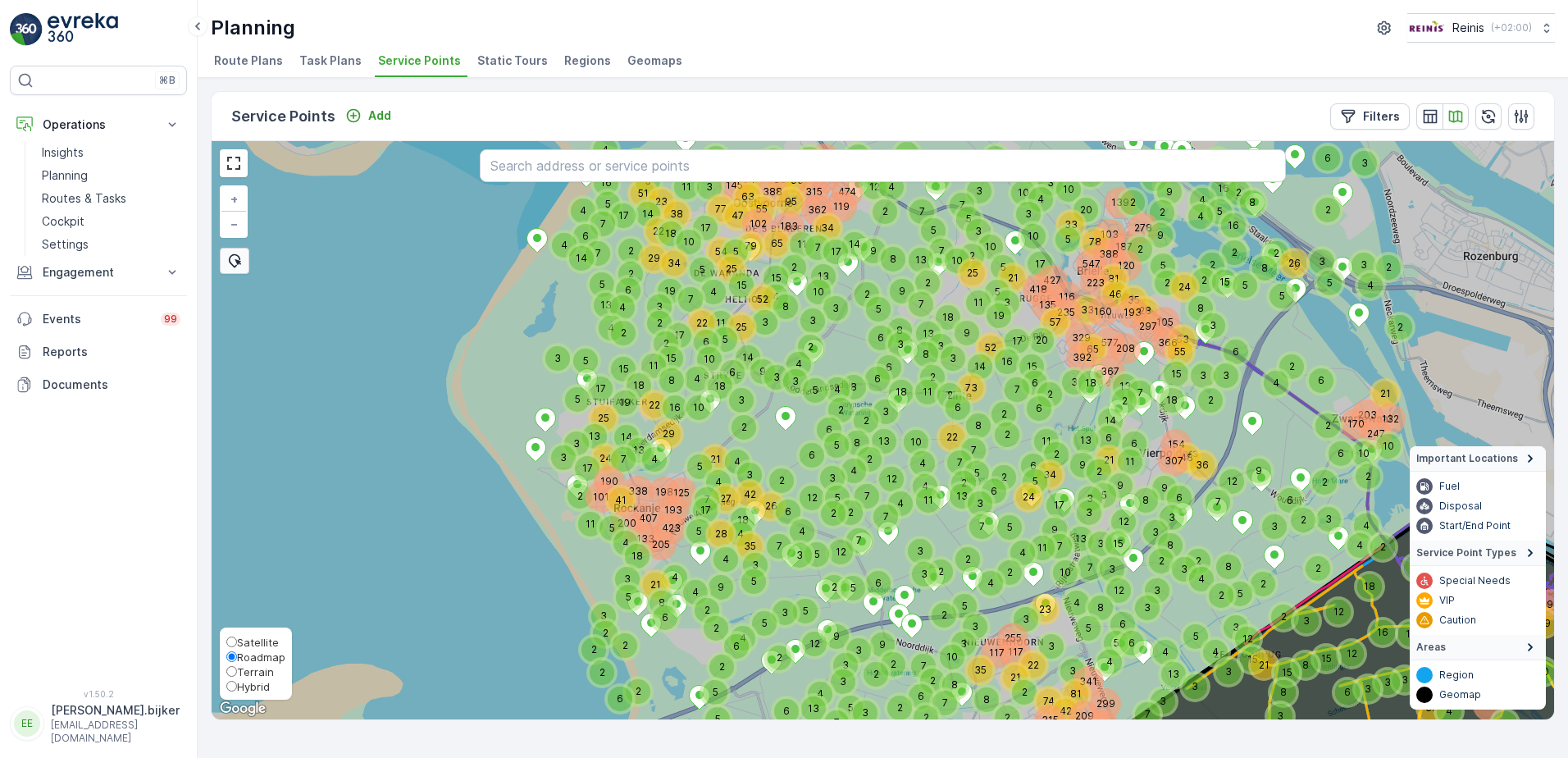
click at [249, 688] on span "Hybrid" at bounding box center [252, 686] width 33 height 13
click at [237, 688] on input "Hybrid" at bounding box center [232, 685] width 11 height 11
radio input "true"
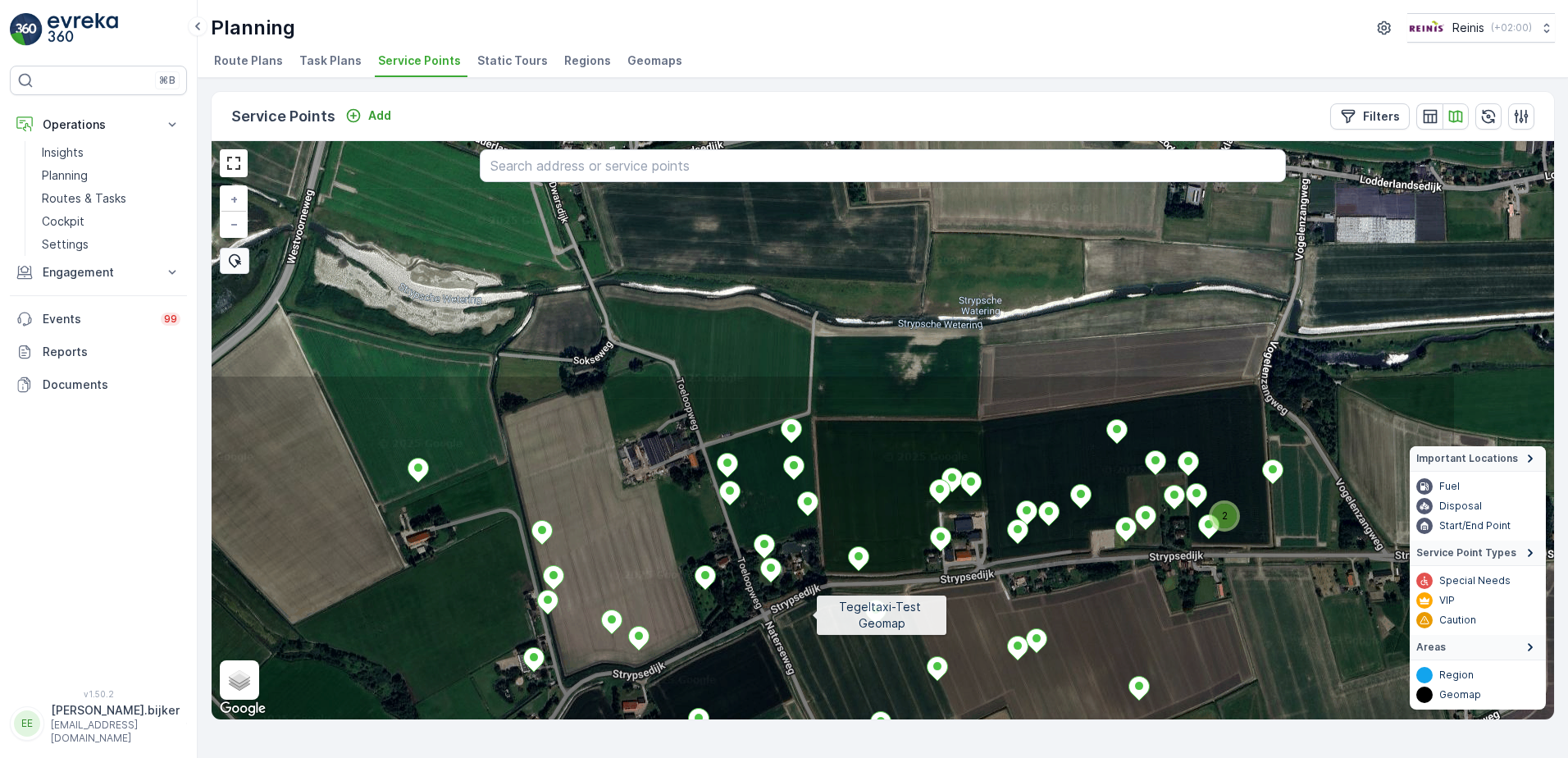
drag, startPoint x: 1049, startPoint y: 316, endPoint x: 816, endPoint y: 609, distance: 374.4
click at [816, 609] on icon at bounding box center [649, 723] width 1616 height 699
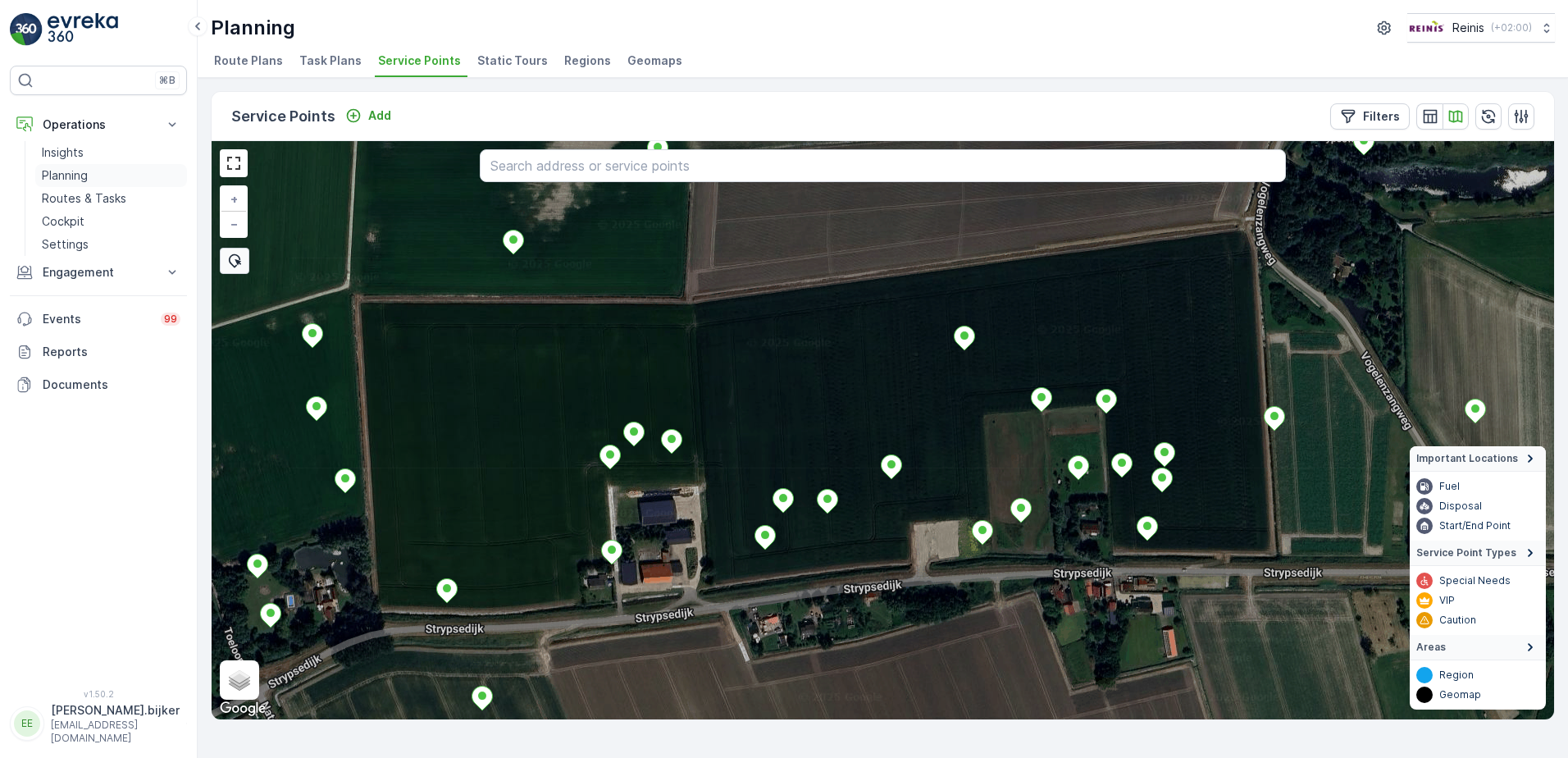
click at [72, 175] on p "Planning" at bounding box center [64, 175] width 46 height 17
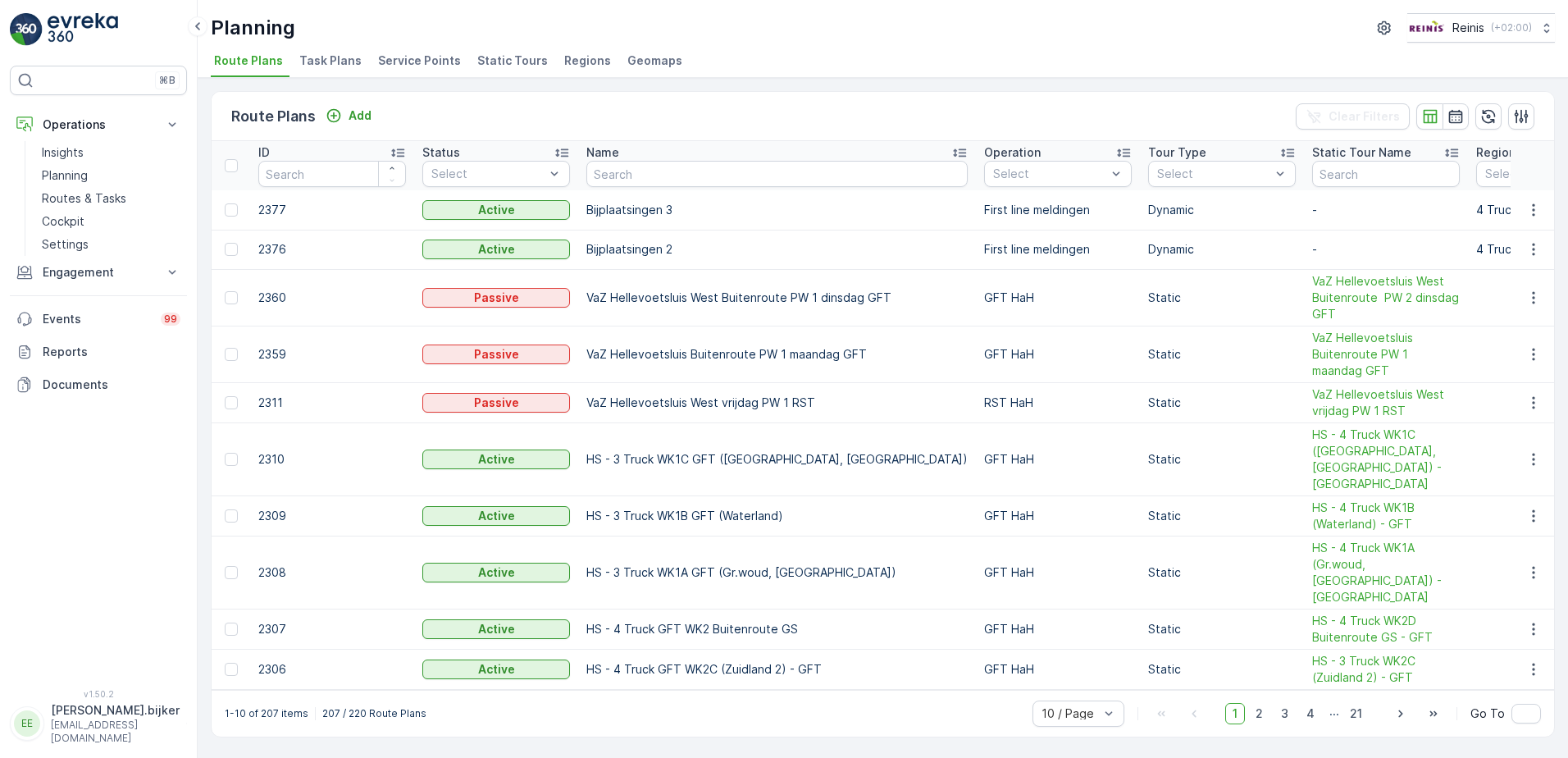
click at [514, 57] on span "Static Tours" at bounding box center [513, 60] width 71 height 17
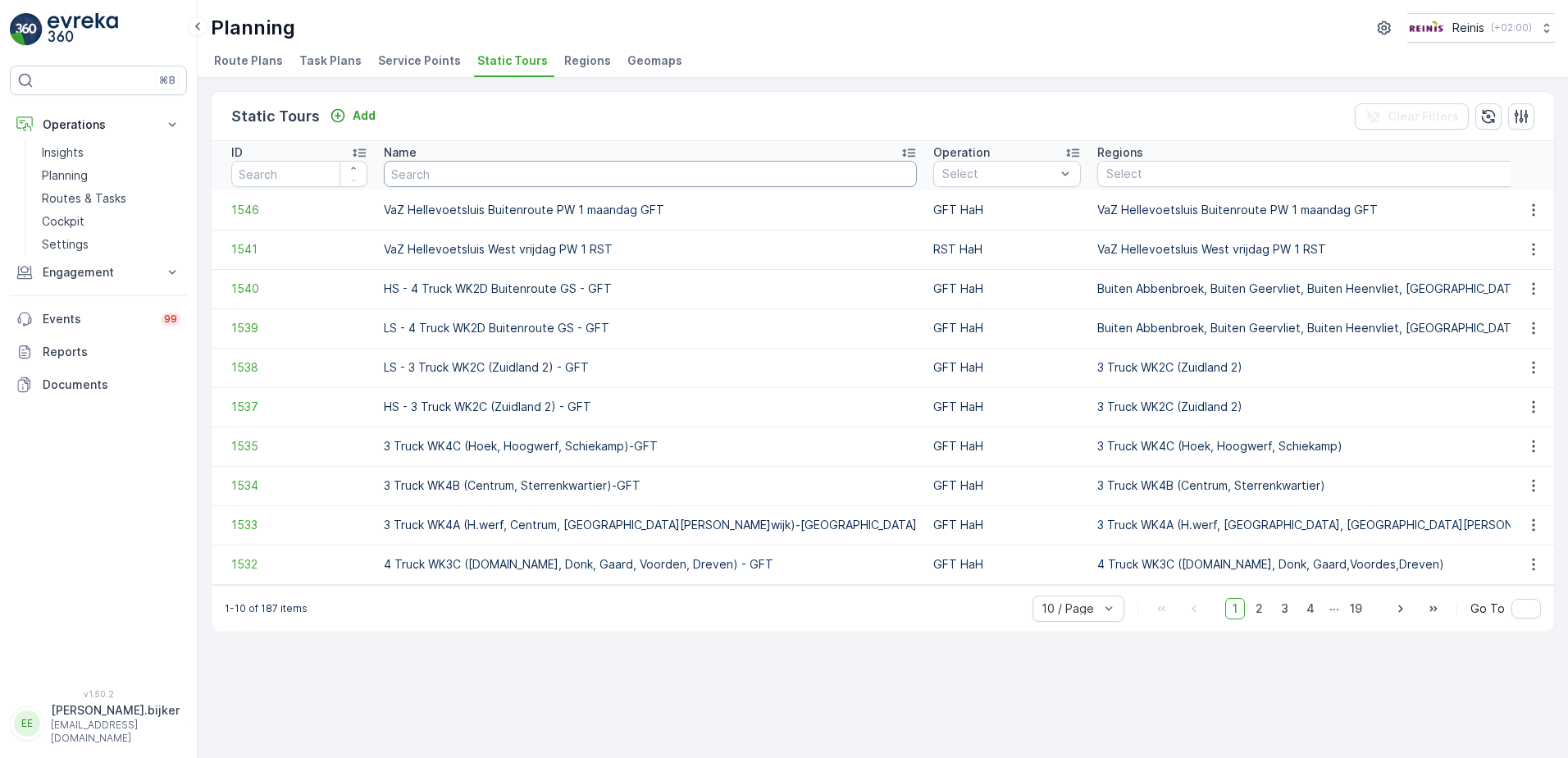
click at [446, 178] on input "text" at bounding box center [650, 173] width 534 height 27
type input "1"
click at [324, 168] on input "number" at bounding box center [300, 173] width 136 height 27
type input "1414"
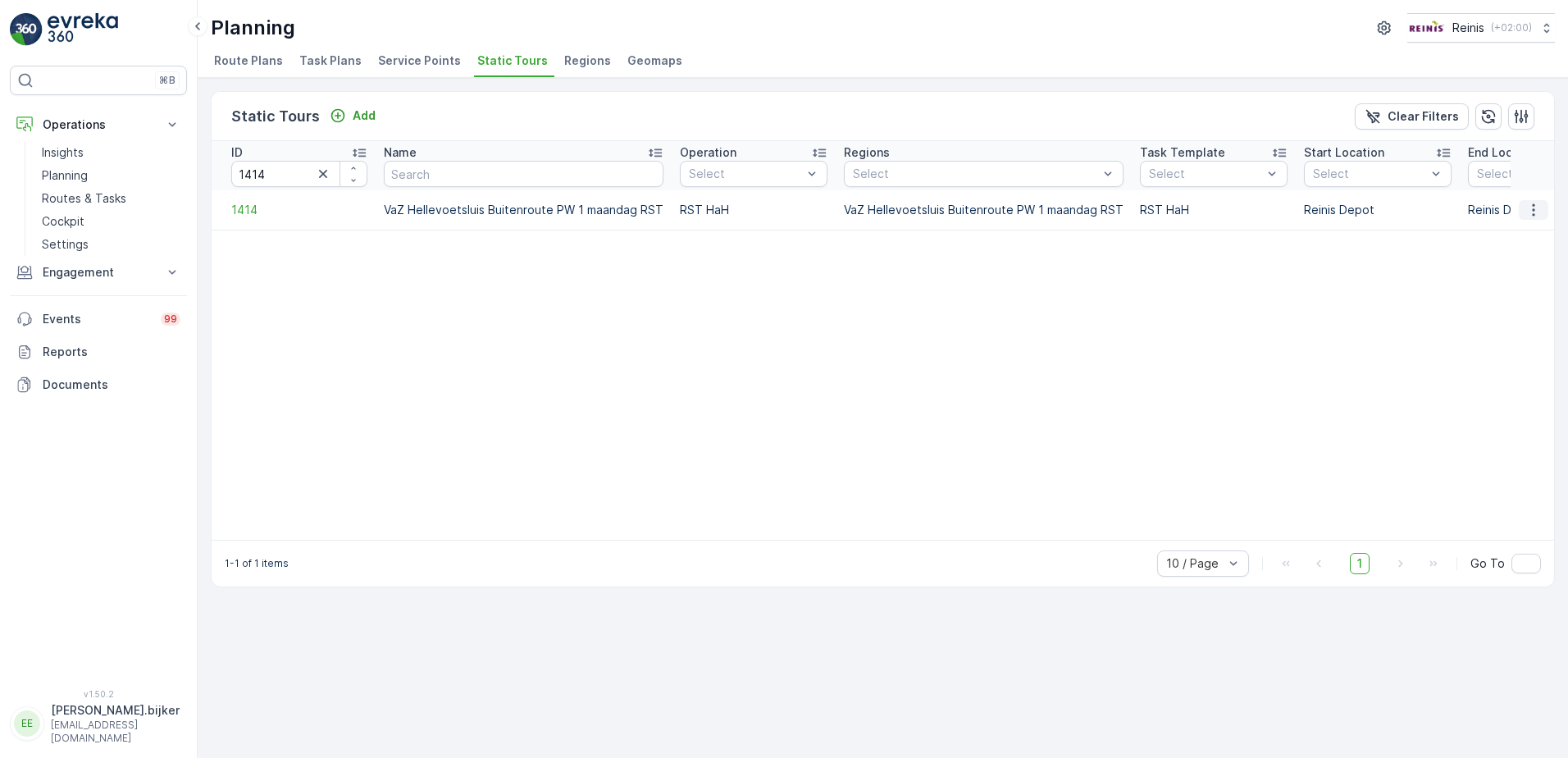
click at [1541, 212] on icon "button" at bounding box center [1533, 210] width 17 height 17
click at [1530, 236] on span "See More Details" at bounding box center [1505, 235] width 95 height 17
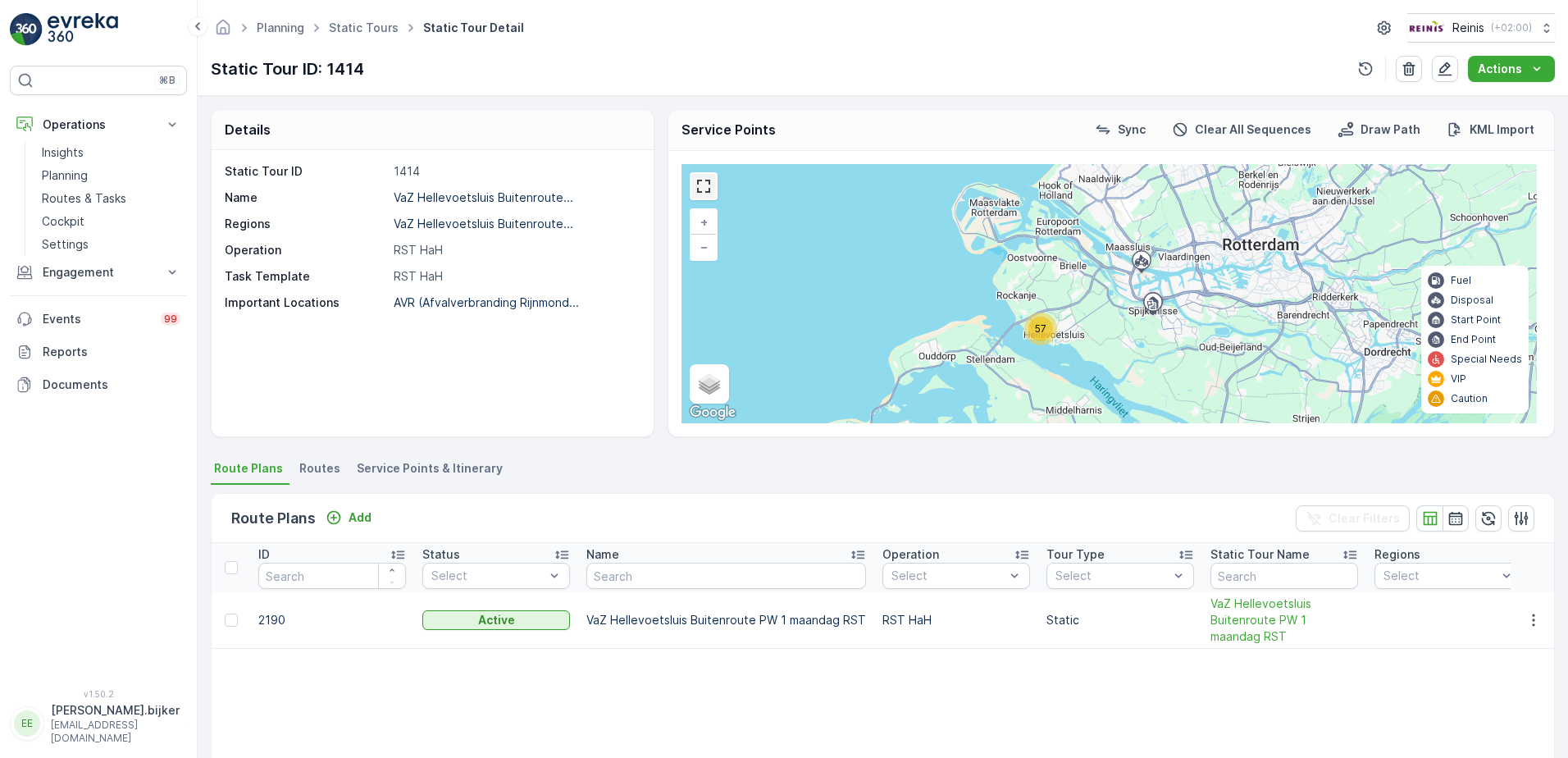
click at [697, 189] on link at bounding box center [703, 185] width 25 height 25
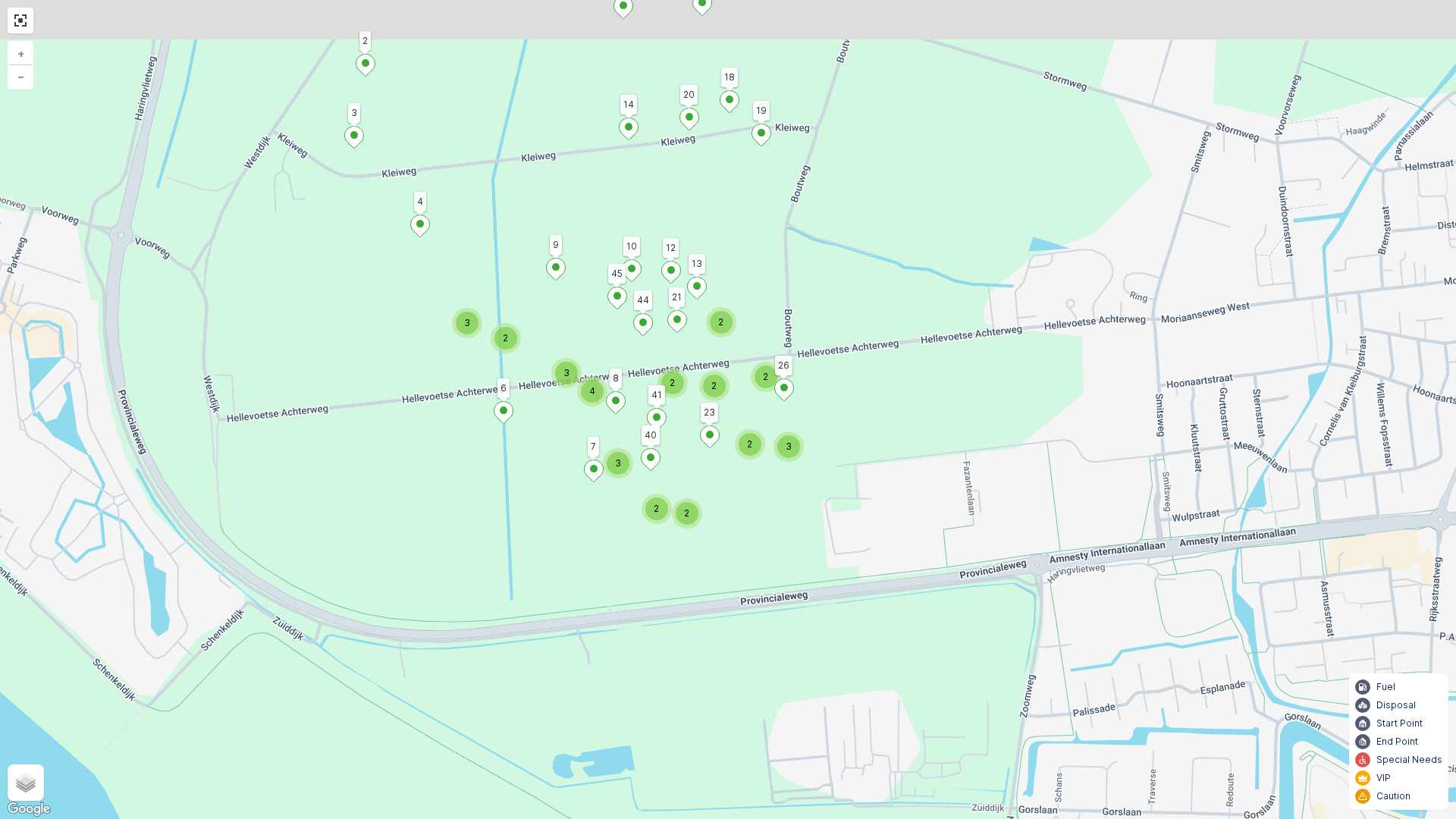
drag, startPoint x: 797, startPoint y: 434, endPoint x: 780, endPoint y: 511, distance: 78.9
click at [780, 458] on div "3" at bounding box center [789, 446] width 23 height 23
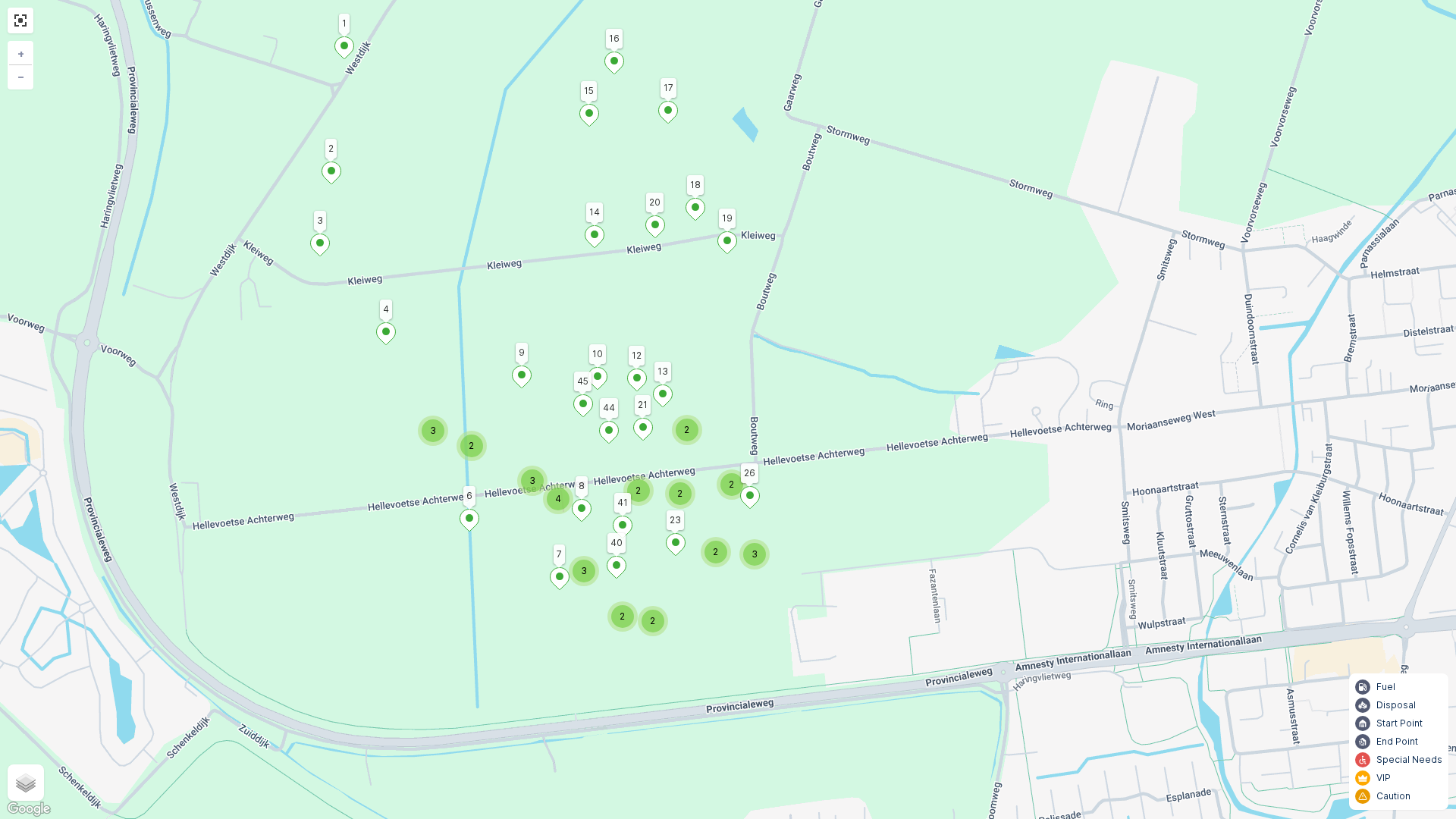
drag, startPoint x: 958, startPoint y: 290, endPoint x: 889, endPoint y: 539, distance: 258.4
click at [889, 539] on div "2 2 2 3 2 2 2 2 3 4 3 2 3 17 1 41 23 14 20 19 18 16 15 26 21 13 9 45 44 12 10 6…" at bounding box center [728, 410] width 1456 height 819
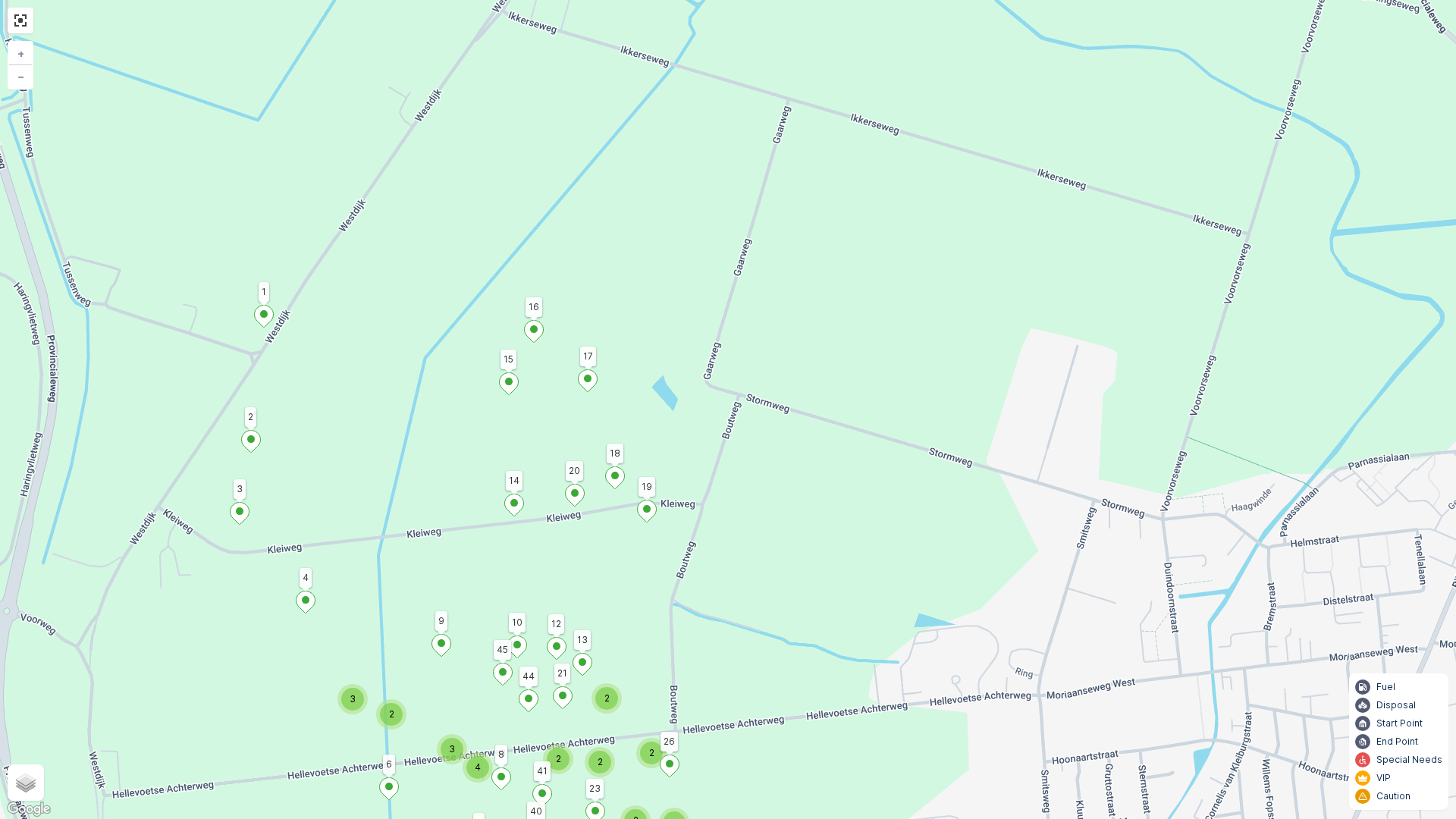
drag, startPoint x: 807, startPoint y: 476, endPoint x: 877, endPoint y: 458, distance: 72.3
click at [877, 458] on div "2 2 2 3 2 2 2 2 3 4 3 2 3 17 1 41 23 14 20 19 18 16 15 26 21 13 9 45 44 12 10 6…" at bounding box center [728, 410] width 1456 height 819
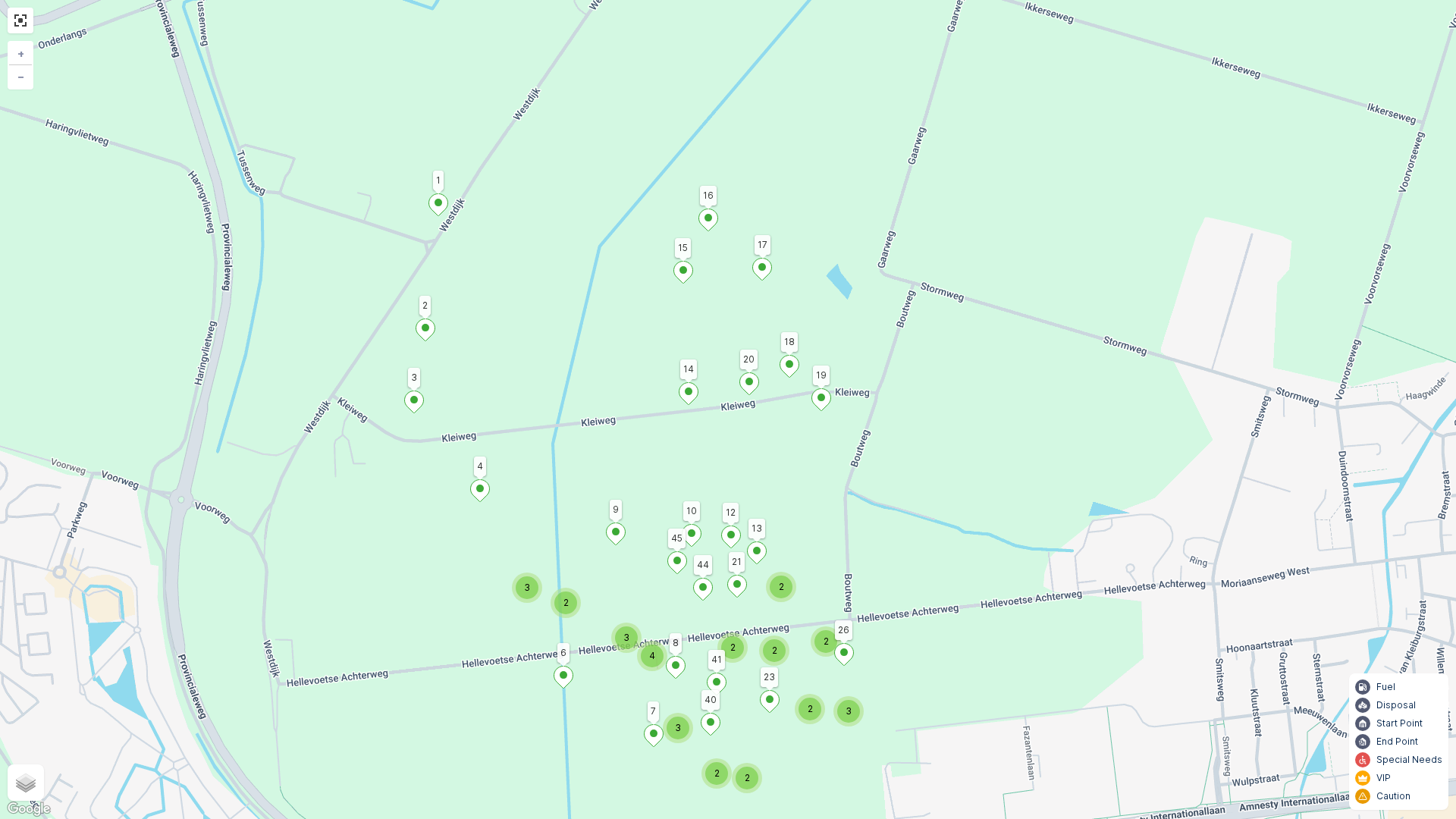
drag, startPoint x: 912, startPoint y: 530, endPoint x: 976, endPoint y: 451, distance: 101.7
click at [977, 451] on div "2 2 2 3 2 2 2 2 3 4 3 2 3 17 1 41 23 14 20 19 18 16 15 26 21 13 9 45 44 12 10 6…" at bounding box center [728, 410] width 1456 height 819
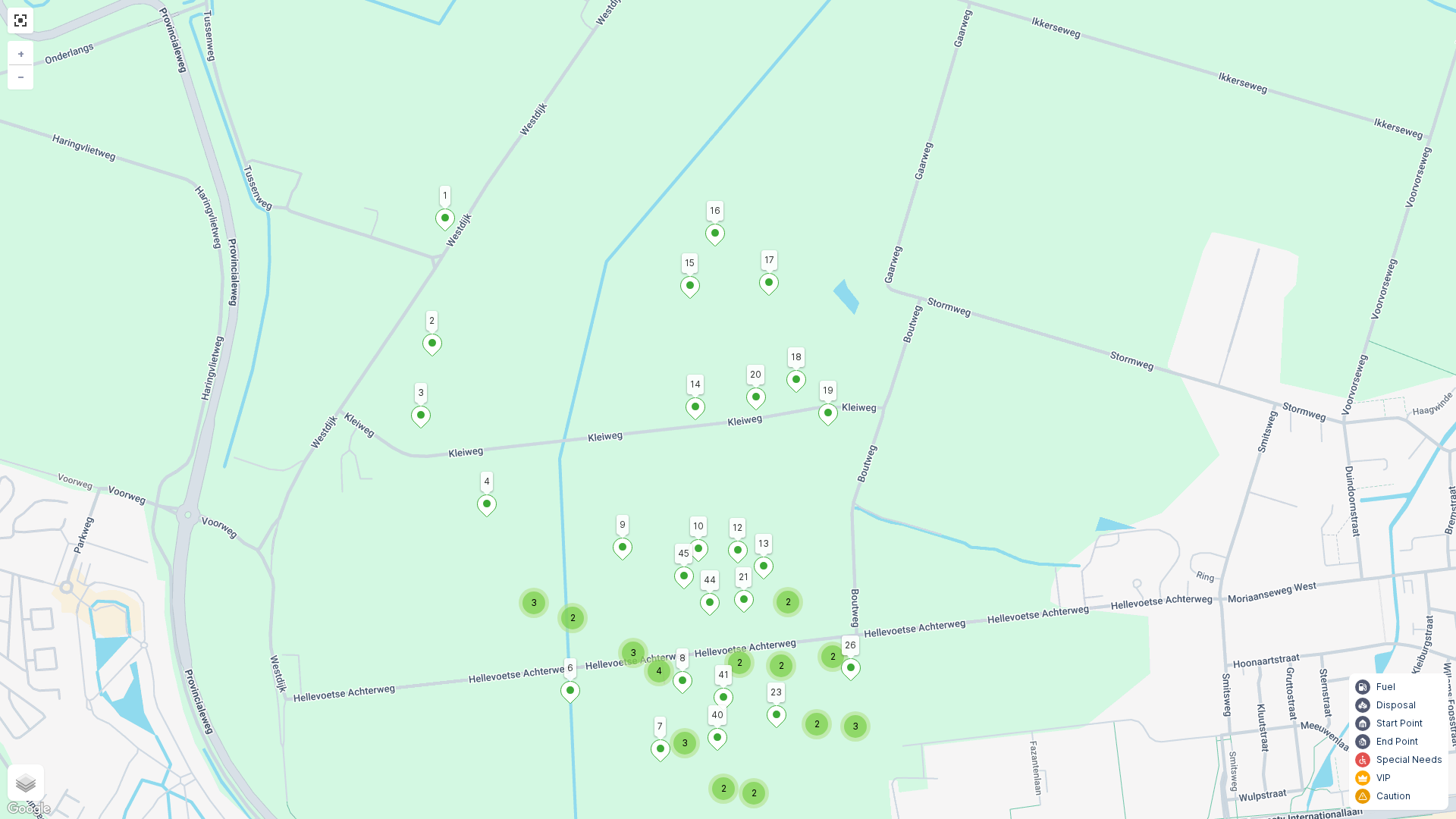
drag, startPoint x: 1058, startPoint y: 451, endPoint x: 1067, endPoint y: 565, distance: 114.4
click at [1071, 565] on div "2 2 2 3 2 2 2 2 3 4 3 2 3 17 1 41 23 14 20 19 18 16 15 26 21 13 9 45 44 12 10 6…" at bounding box center [728, 410] width 1456 height 819
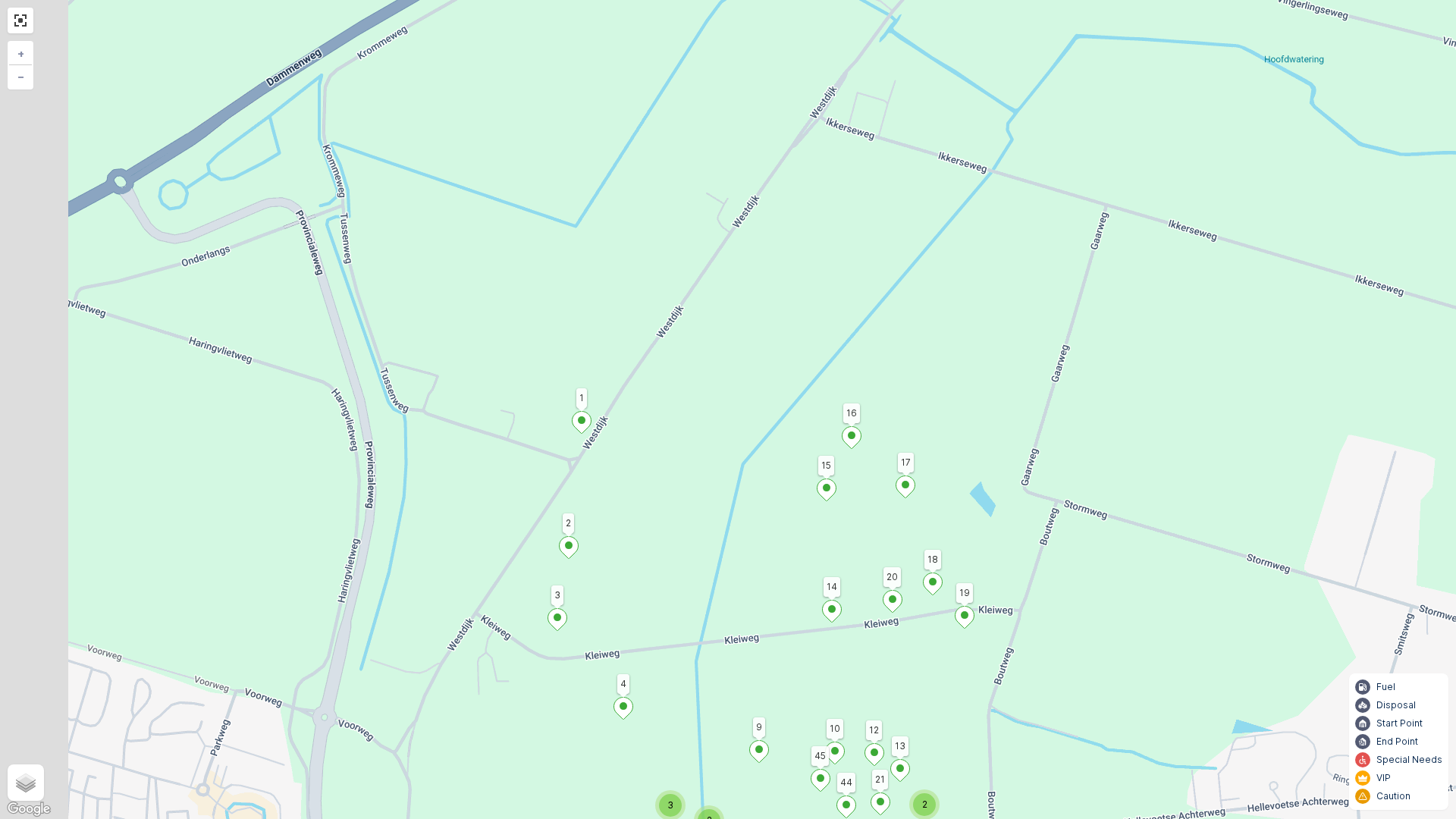
drag, startPoint x: 923, startPoint y: 386, endPoint x: 1030, endPoint y: 462, distance: 131.2
click at [1030, 462] on div "2 2 2 3 2 2 2 2 3 4 3 2 3 17 1 41 23 14 20 19 18 16 15 26 21 13 9 45 44 12 10 6…" at bounding box center [728, 410] width 1456 height 819
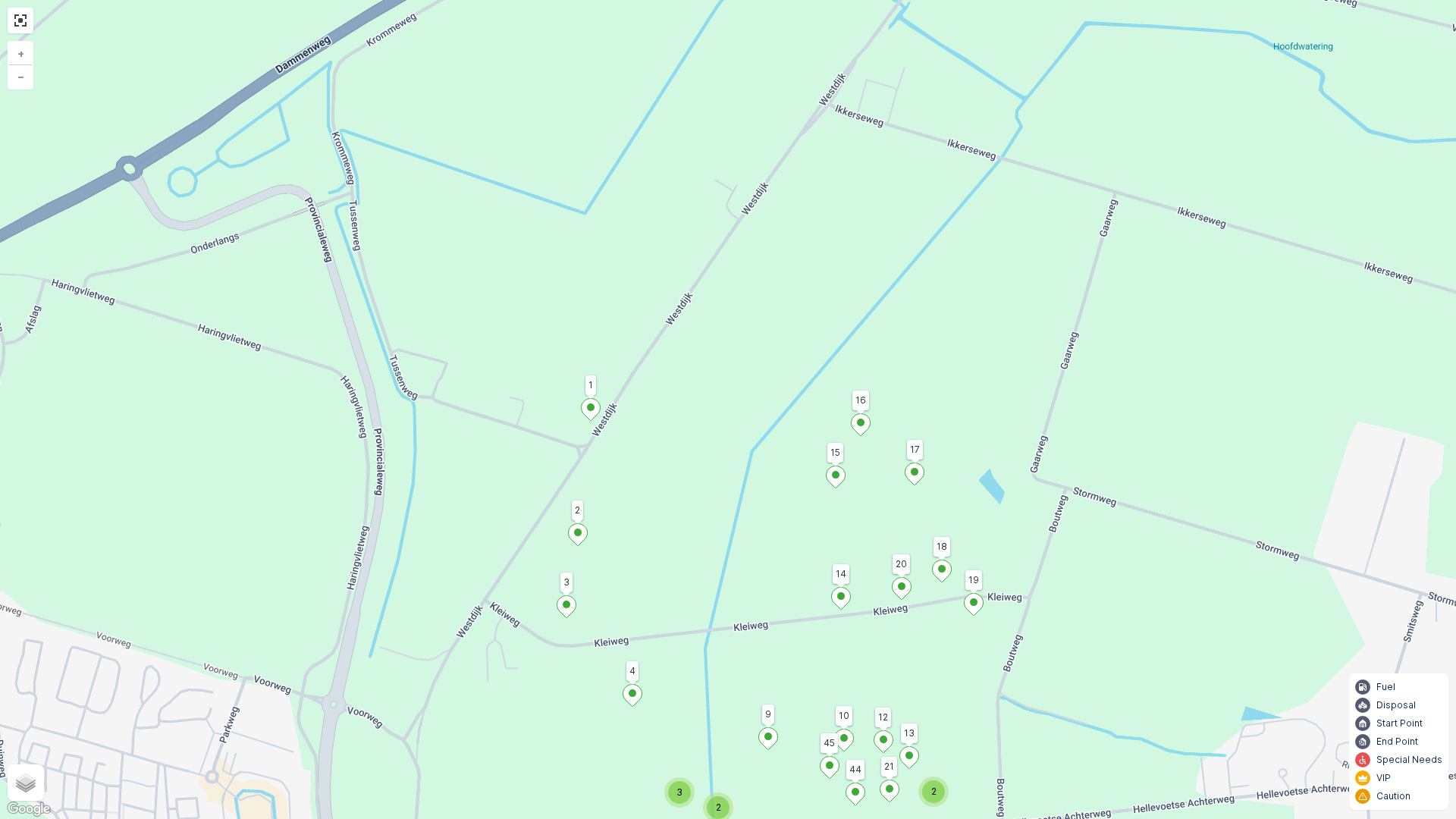
drag, startPoint x: 618, startPoint y: 456, endPoint x: 655, endPoint y: 405, distance: 63.0
click at [655, 405] on div "2 2 2 3 2 2 2 2 3 4 3 2 3 17 1 41 23 14 20 19 18 16 15 26 21 13 9 45 44 12 10 6…" at bounding box center [728, 410] width 1456 height 819
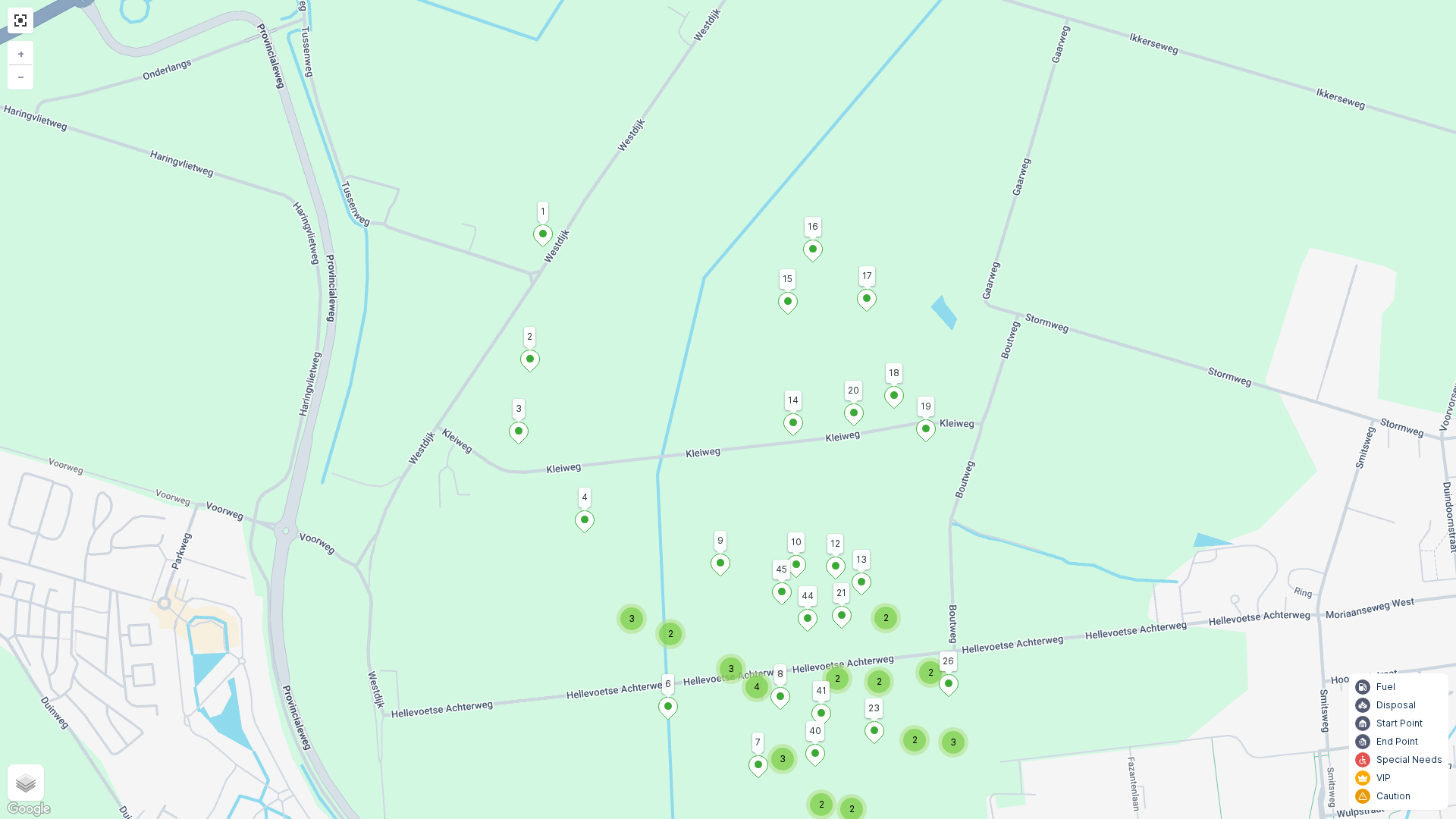
drag, startPoint x: 674, startPoint y: 492, endPoint x: 597, endPoint y: 377, distance: 138.4
click at [588, 368] on div "2 2 2 3 2 2 2 2 3 4 3 2 3 17 1 41 23 14 20 19 18 16 15 26 21 13 9 45 44 12 10 6…" at bounding box center [728, 410] width 1456 height 819
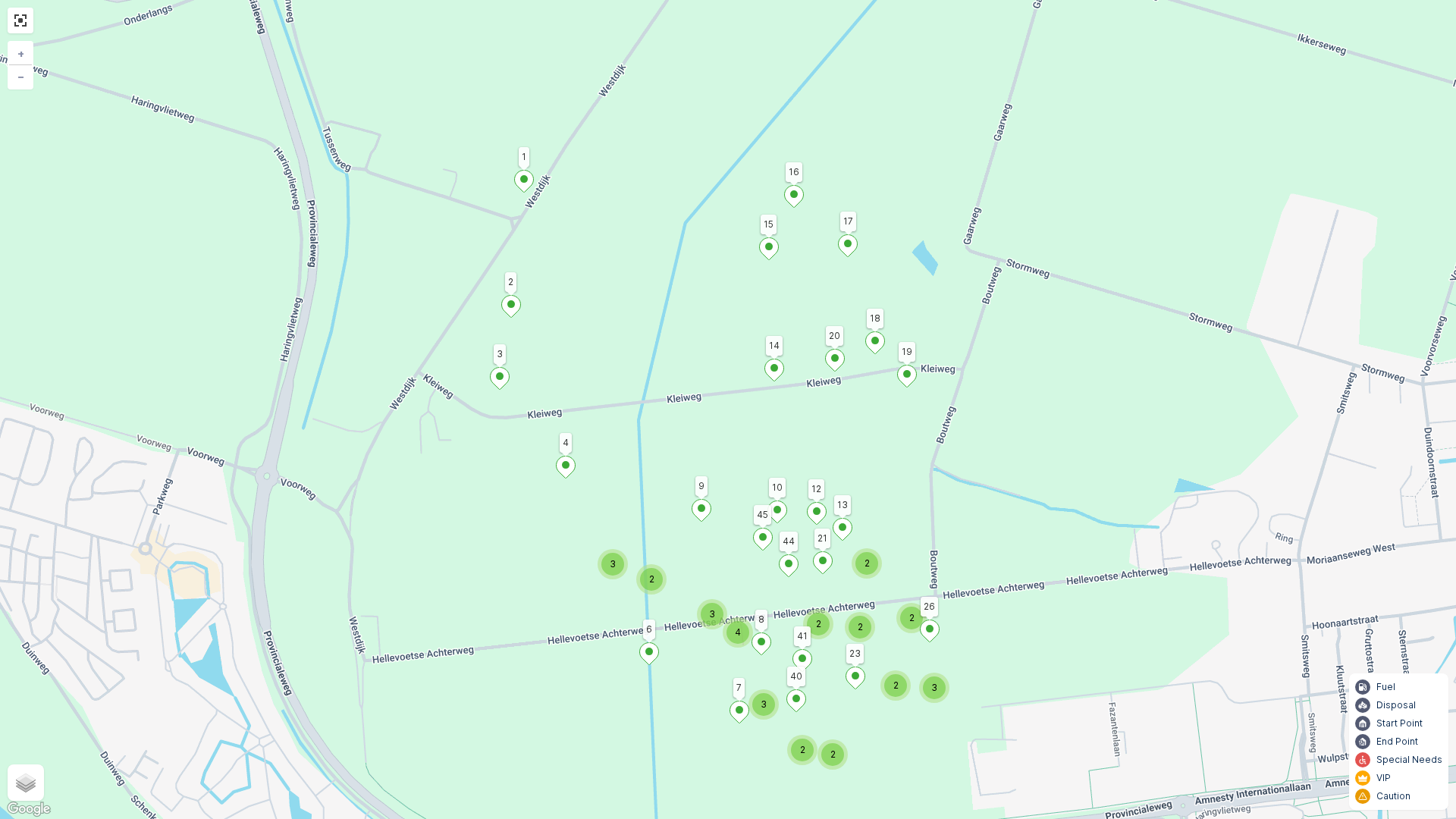
drag, startPoint x: 662, startPoint y: 417, endPoint x: 656, endPoint y: 389, distance: 28.6
click at [656, 389] on div "2 2 2 3 2 2 2 2 3 4 3 2 3 17 1 41 23 14 20 19 18 16 15 26 21 13 9 45 44 12 10 6…" at bounding box center [728, 410] width 1456 height 819
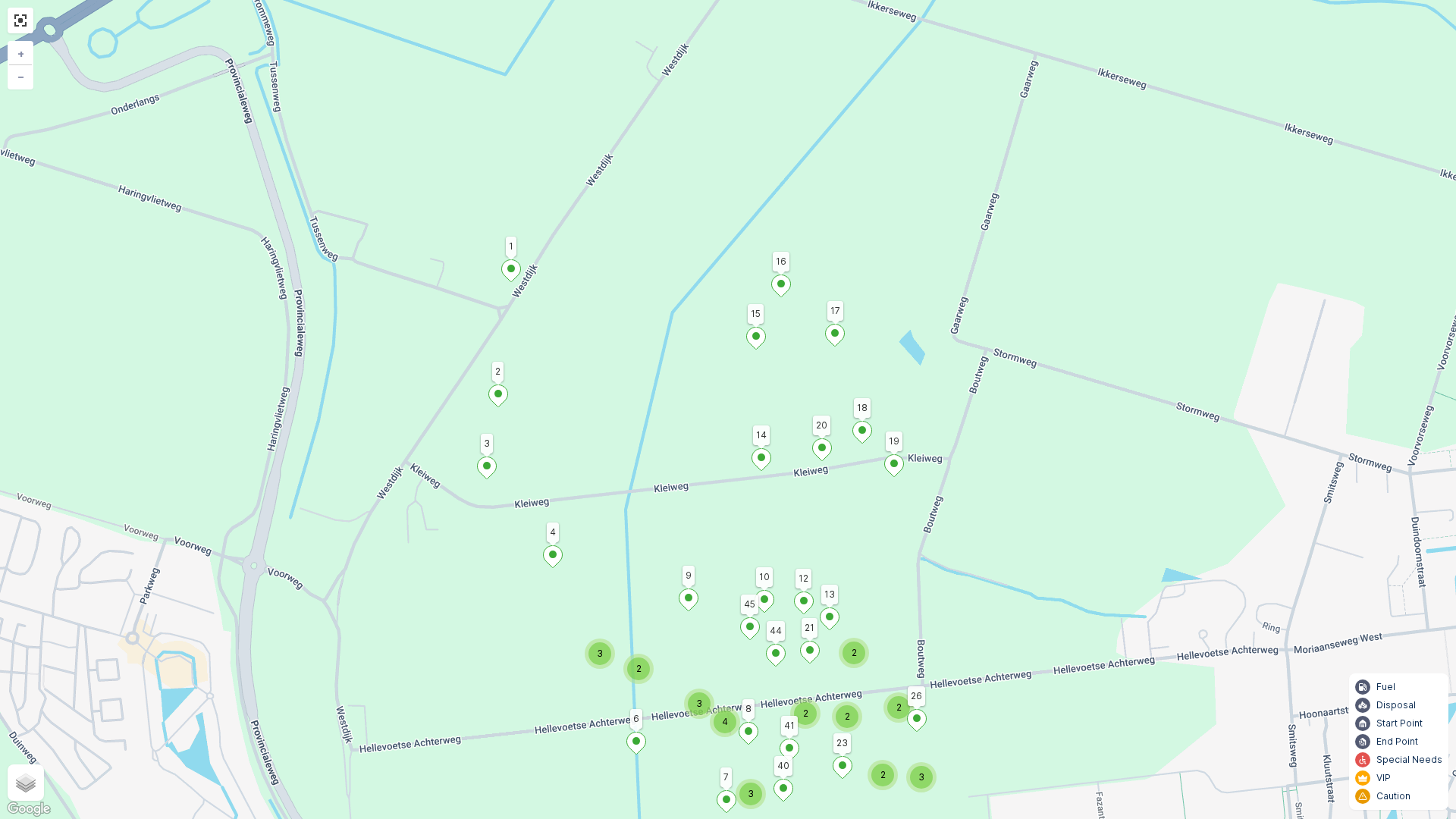
drag, startPoint x: 1063, startPoint y: 273, endPoint x: 1030, endPoint y: 420, distance: 150.7
click at [1042, 418] on div "2 2 2 3 2 2 2 2 3 4 3 2 3 17 1 41 23 14 20 19 18 16 15 26 21 13 9 45 44 12 10 6…" at bounding box center [728, 410] width 1456 height 819
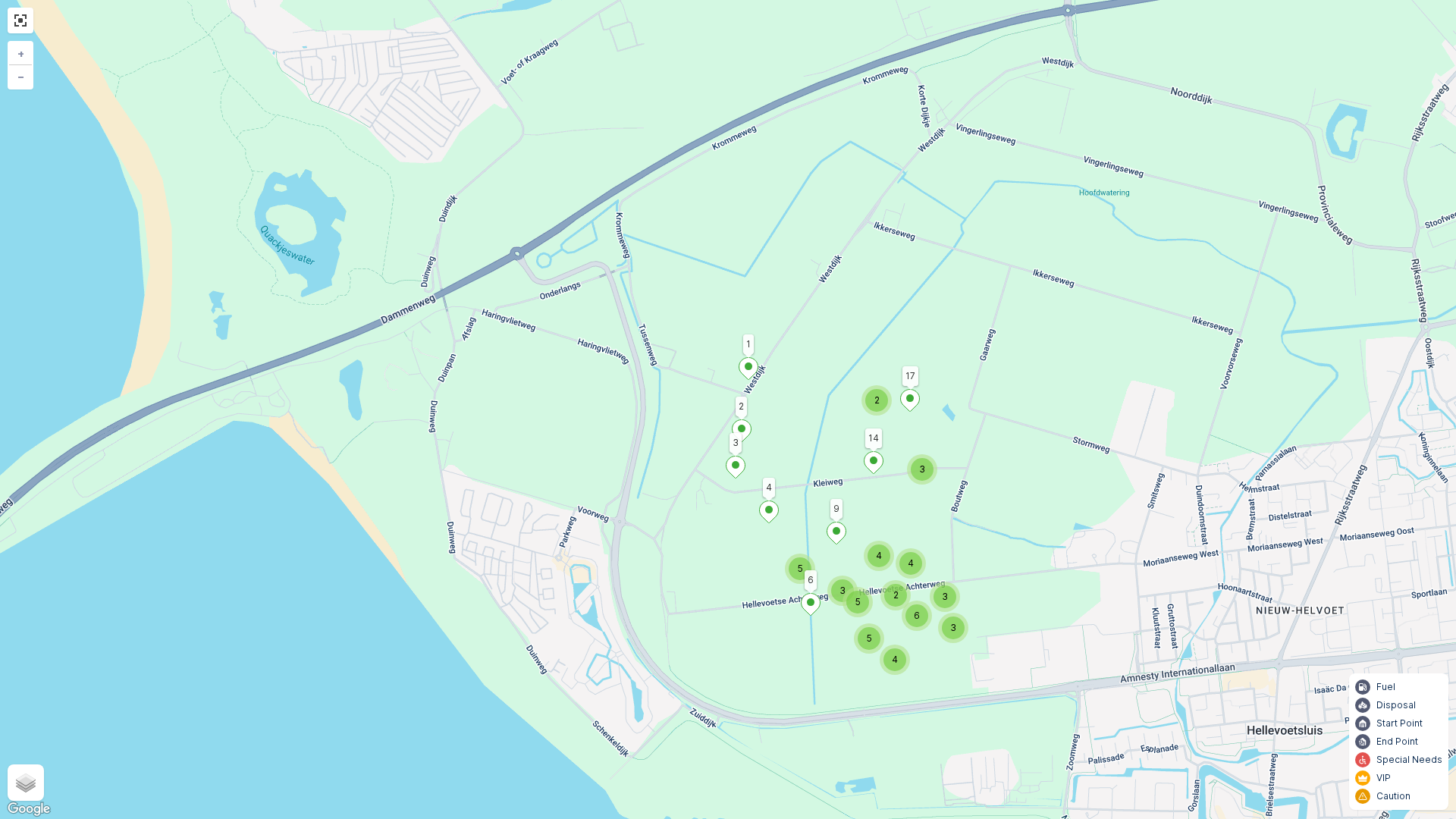
click at [1175, 426] on div "2 4 3 6 3 2 3 4 4 3 5 5 5 17 1 14 9 6 4 3 2 + − Satellite Roadmap Terrain Hybri…" at bounding box center [728, 410] width 1456 height 819
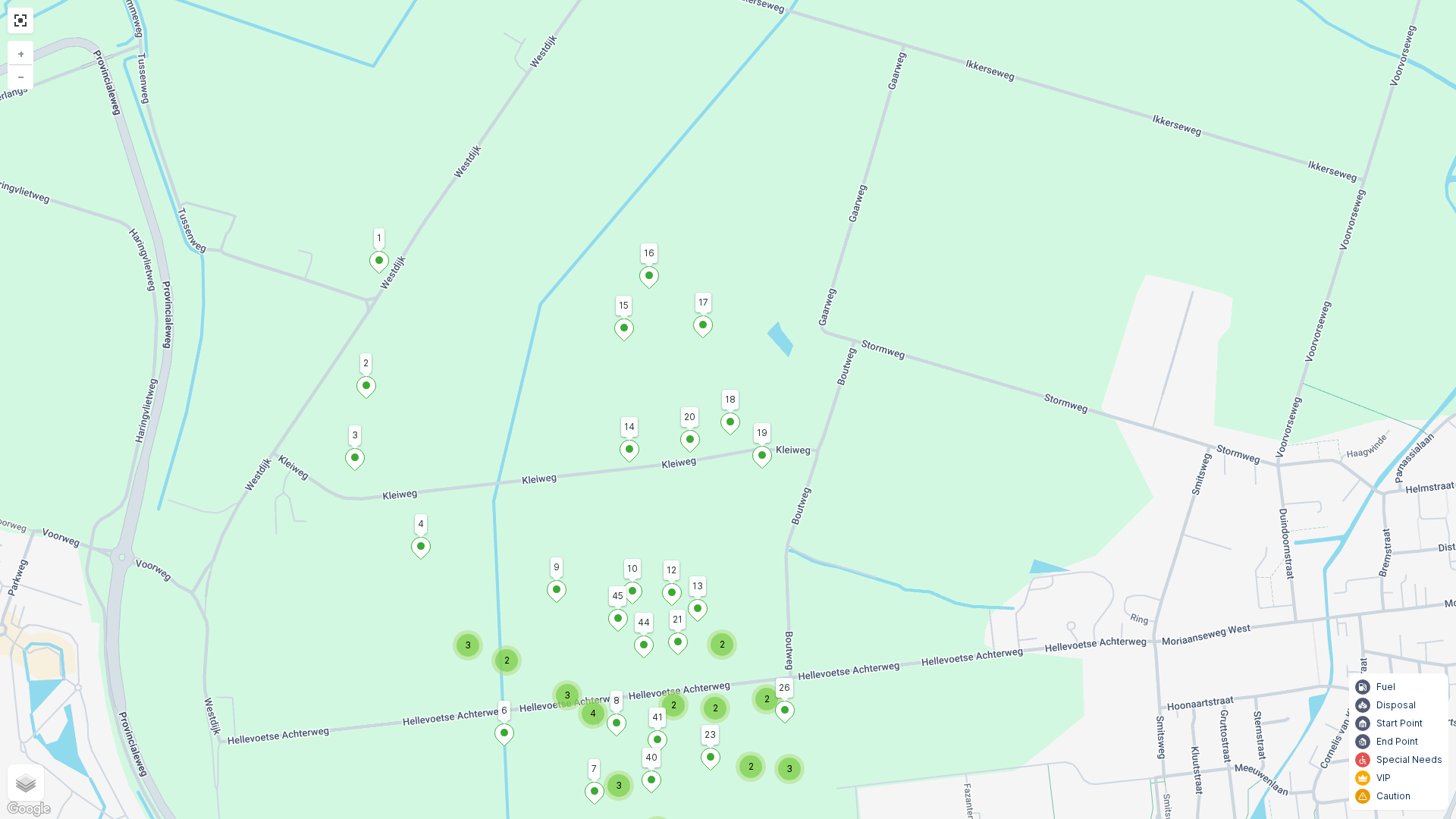
click at [1104, 314] on div "2 2 2 3 2 2 2 2 3 4 3 2 3 17 1 14 9 6 4 3 2 41 23 20 19 18 16 15 26 21 13 45 44…" at bounding box center [728, 410] width 1456 height 819
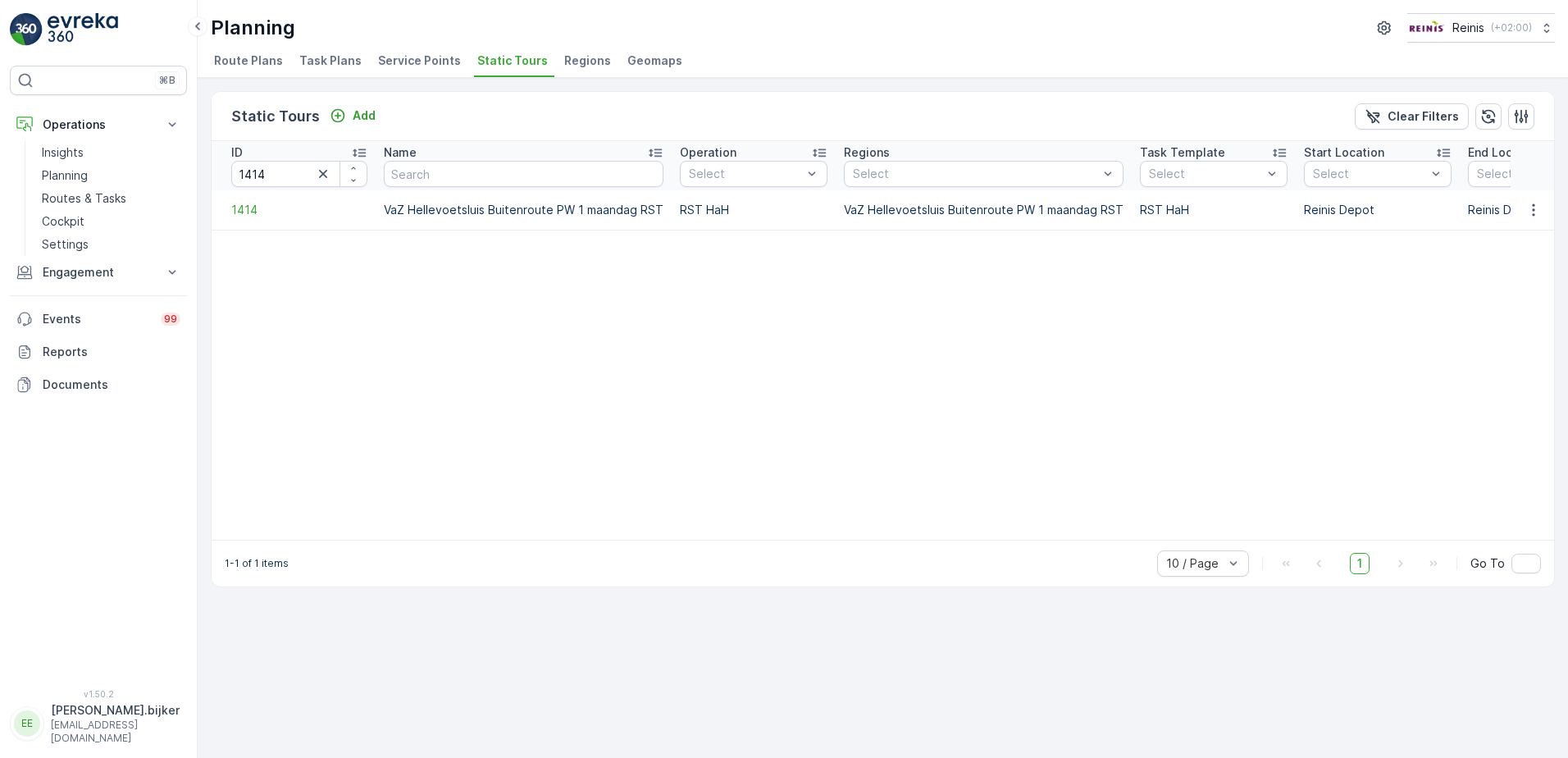
drag, startPoint x: 1305, startPoint y: 369, endPoint x: 1290, endPoint y: 363, distance: 16.2
click at [1295, 364] on table "ID 1414 Name Operation Select Regions Select Task Template Select Start Locatio…" at bounding box center [1203, 340] width 1982 height 398
click at [927, 427] on table "ID 1414 Name Operation Select Regions Select Task Template Select Start Locatio…" at bounding box center [1203, 340] width 1982 height 398
click at [1160, 295] on table "ID 1414 Name Operation Select Regions Select Task Template Select Start Locatio…" at bounding box center [1203, 340] width 1982 height 398
click at [868, 368] on table "ID 1414 Name Operation Select Regions Select Task Template Select Start Locatio…" at bounding box center [1203, 340] width 1982 height 398
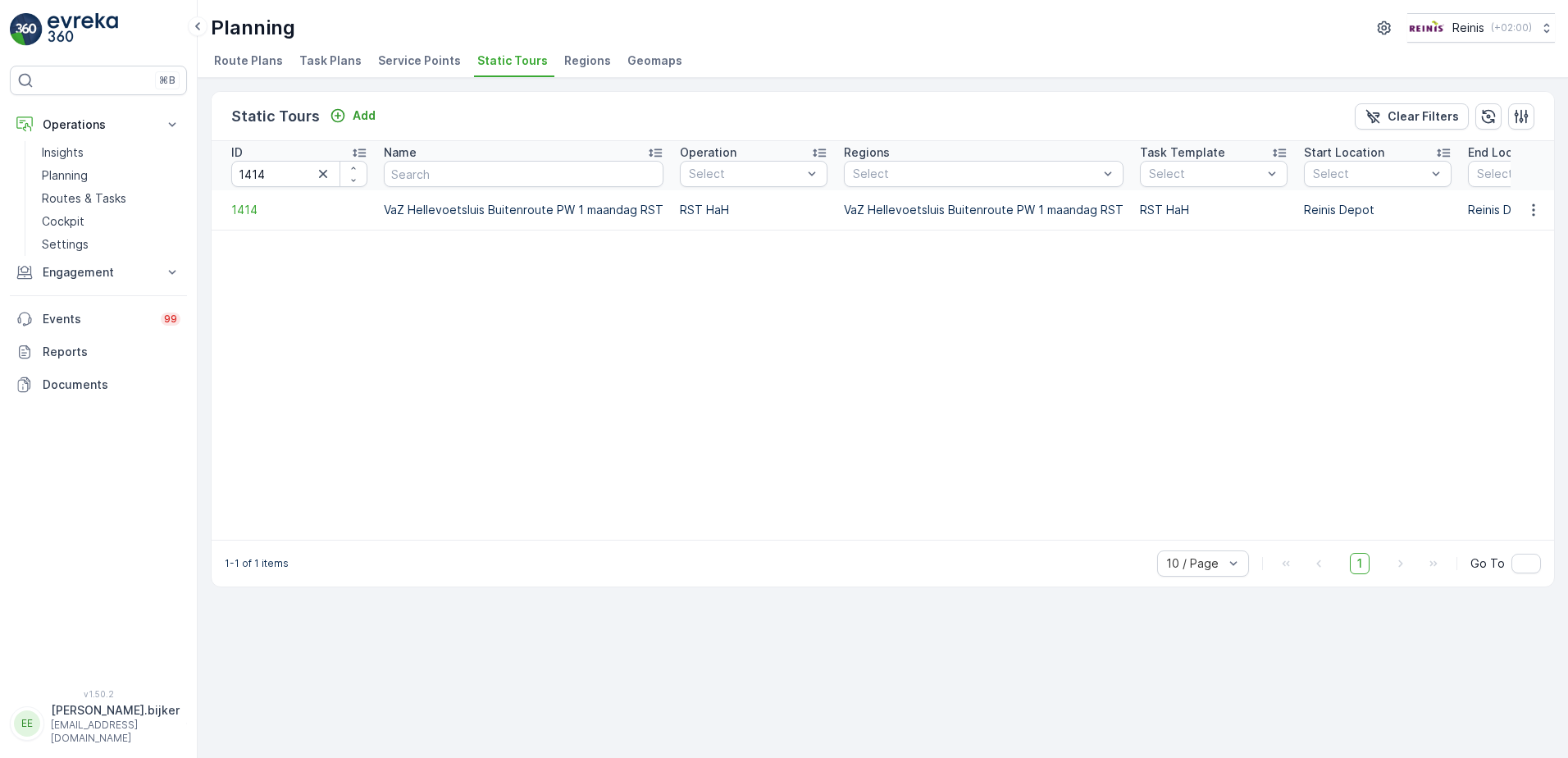
click at [932, 389] on table "ID 1414 Name Operation Select Regions Select Task Template Select Start Locatio…" at bounding box center [1203, 340] width 1982 height 398
click at [597, 453] on table "ID 1414 Name Operation Select Regions Select Task Template Select Start Locatio…" at bounding box center [1203, 340] width 1982 height 398
